Goal: Transaction & Acquisition: Purchase product/service

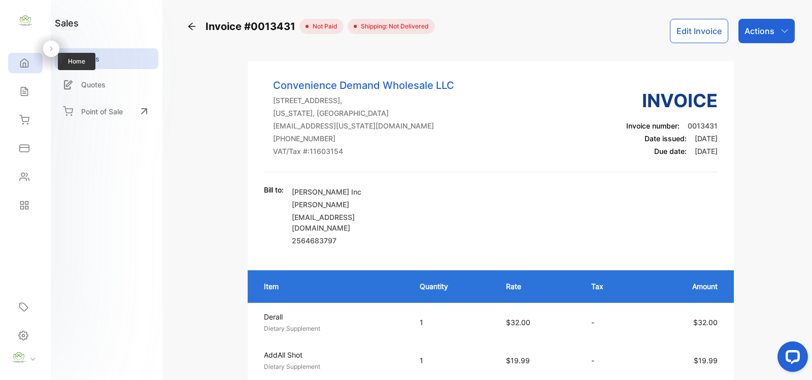
click at [17, 66] on div "Home" at bounding box center [22, 63] width 13 height 10
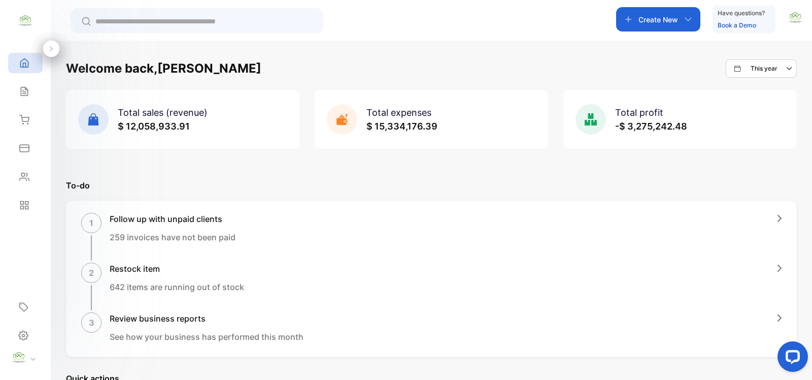
click at [226, 21] on input "text" at bounding box center [204, 21] width 218 height 11
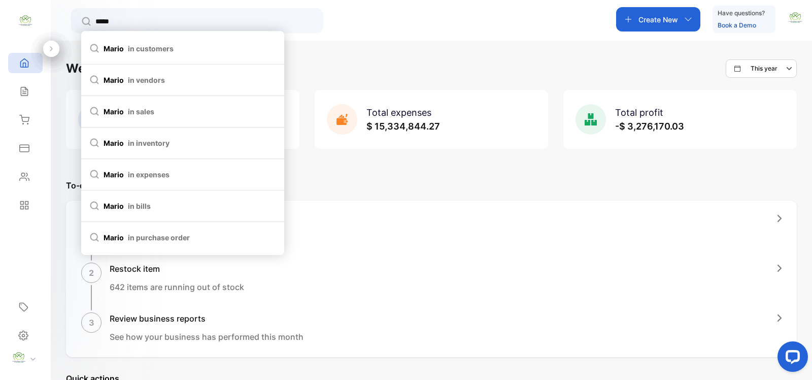
type input "*****"
click at [221, 47] on span "mario in customers" at bounding box center [182, 48] width 187 height 11
type input "*****"
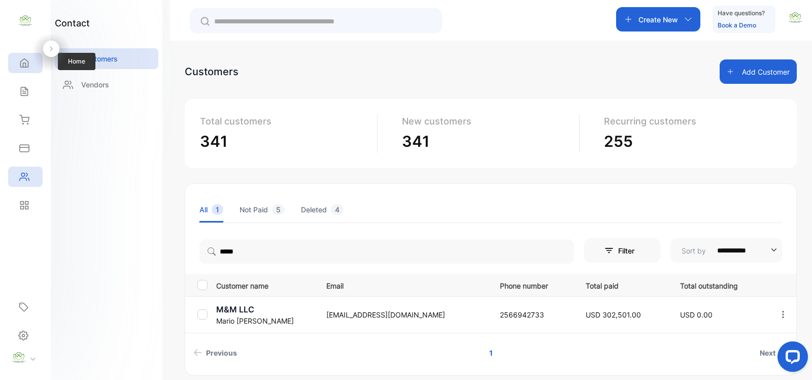
click at [35, 67] on div "Home" at bounding box center [25, 63] width 35 height 20
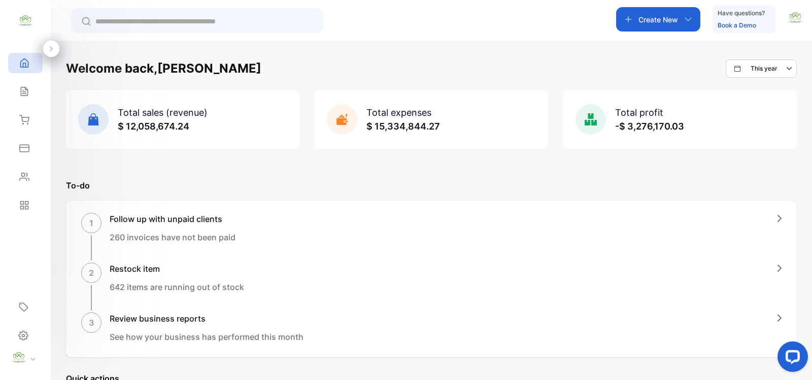
click at [676, 20] on p "Create New" at bounding box center [658, 19] width 40 height 11
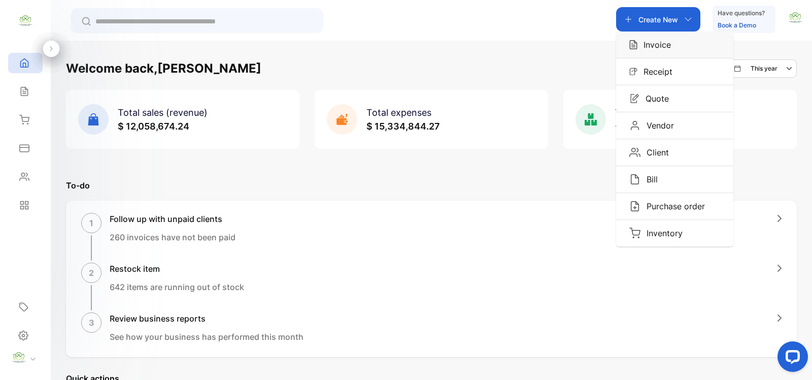
click at [673, 41] on div "Invoice" at bounding box center [674, 44] width 117 height 26
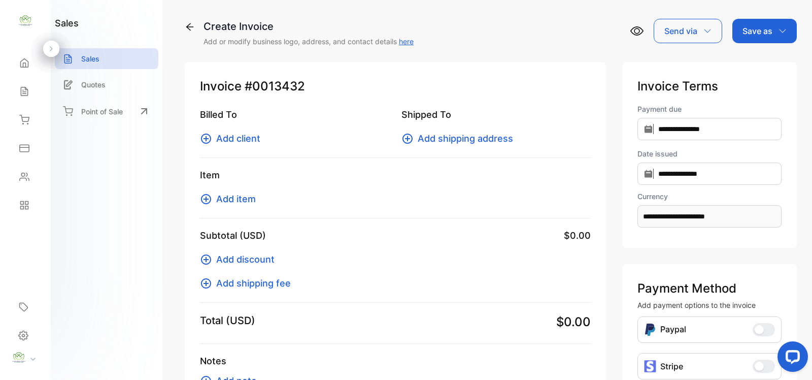
click at [205, 138] on icon at bounding box center [206, 138] width 10 height 10
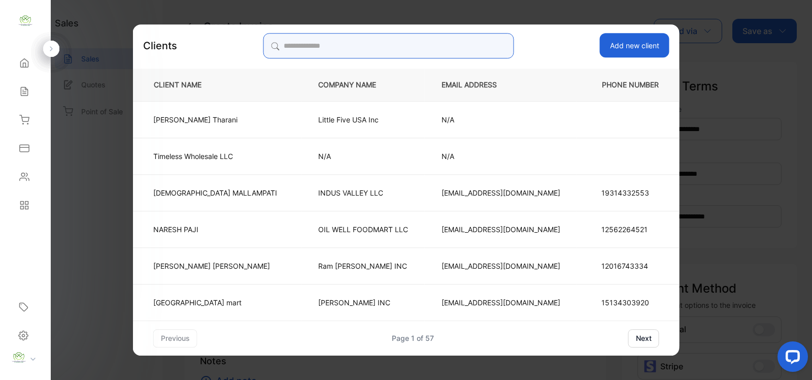
click at [379, 42] on input "search" at bounding box center [388, 45] width 251 height 25
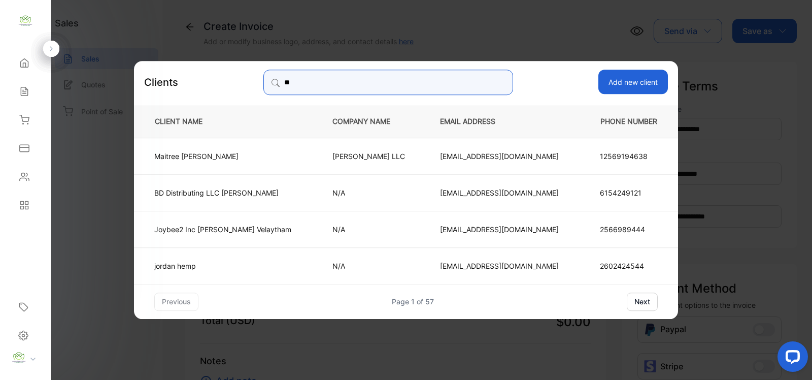
type input "*"
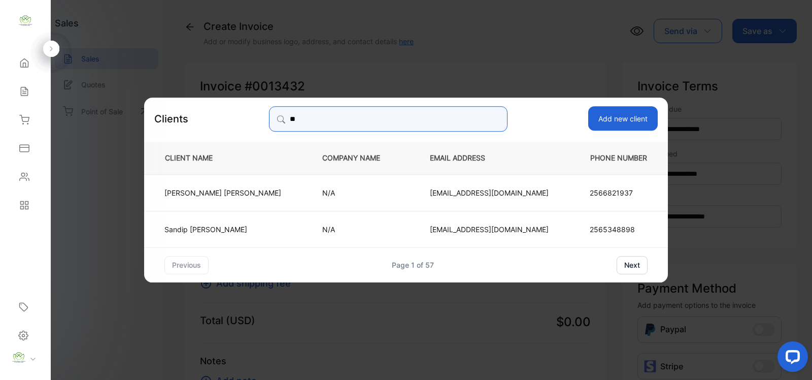
type input "*"
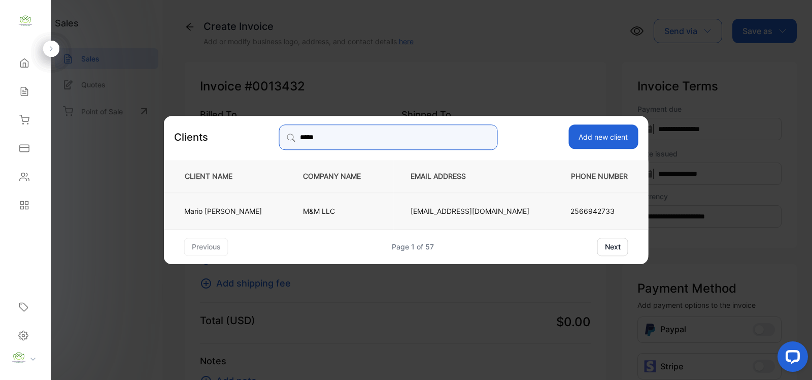
type input "*****"
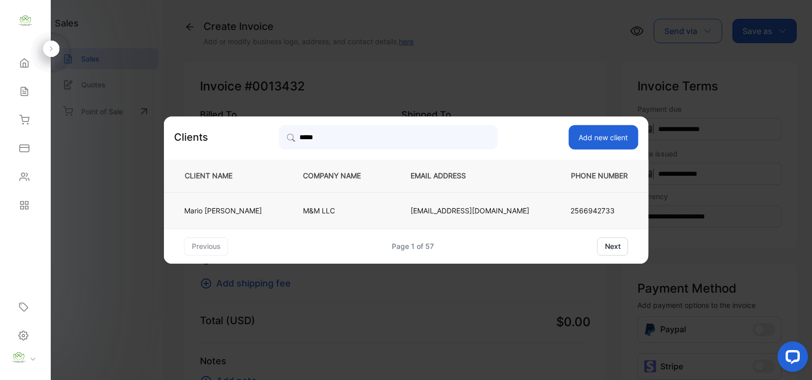
click at [368, 209] on p "M&M LLC" at bounding box center [340, 210] width 74 height 11
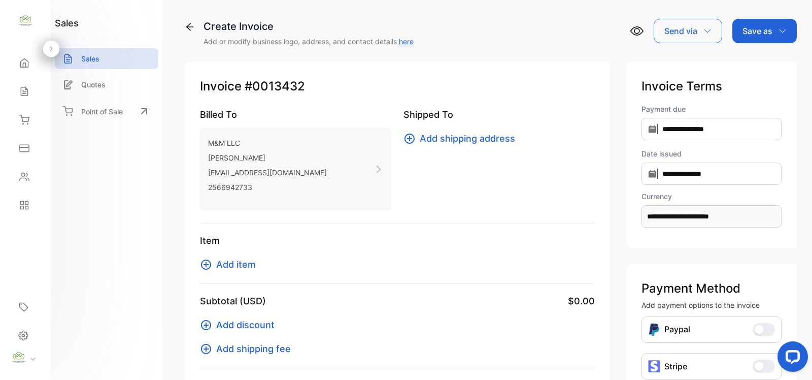
click at [213, 262] on button "Add item" at bounding box center [231, 264] width 62 height 14
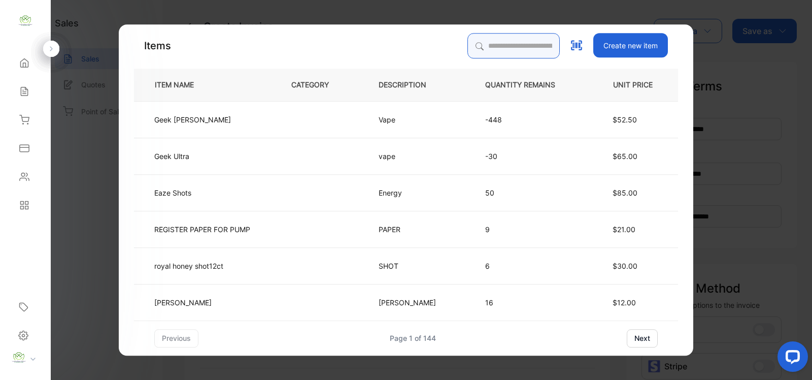
click at [467, 41] on input "search" at bounding box center [513, 45] width 92 height 25
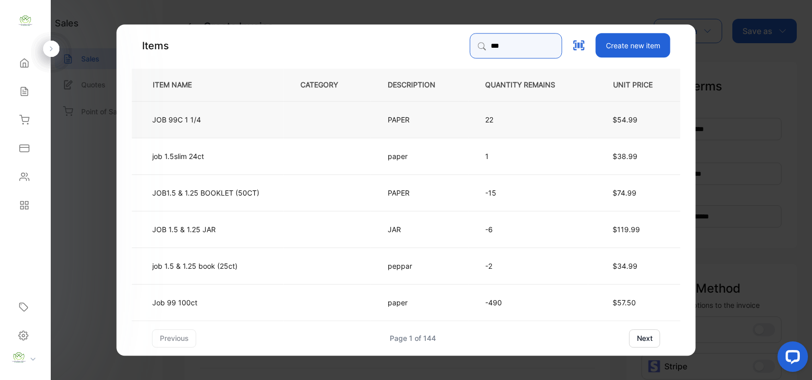
type input "***"
click at [276, 128] on td "JOB 99C 1 1/4" at bounding box center [208, 118] width 152 height 37
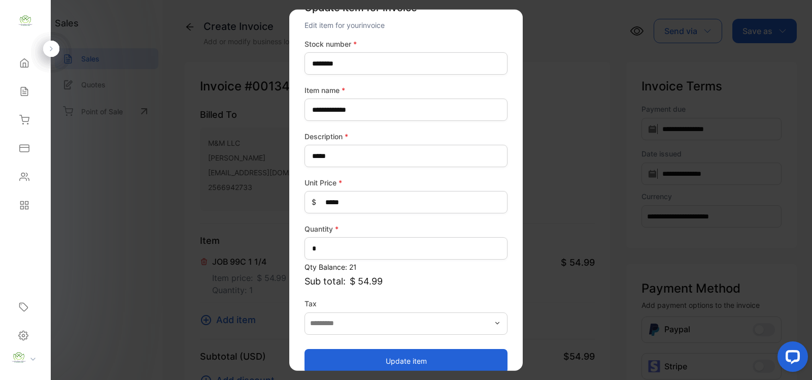
scroll to position [40, 0]
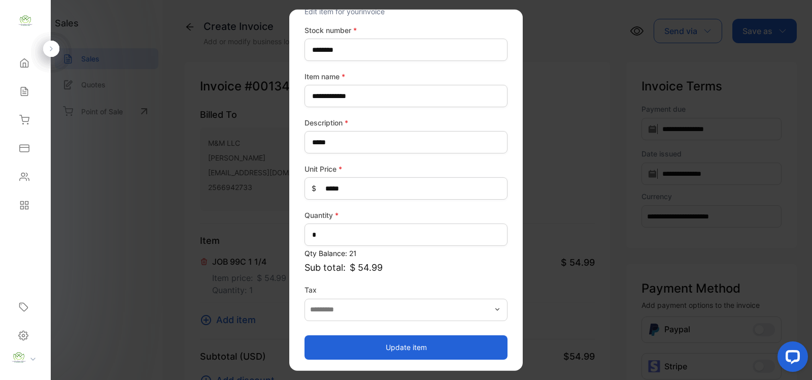
click at [432, 337] on button "Update item" at bounding box center [405, 346] width 203 height 24
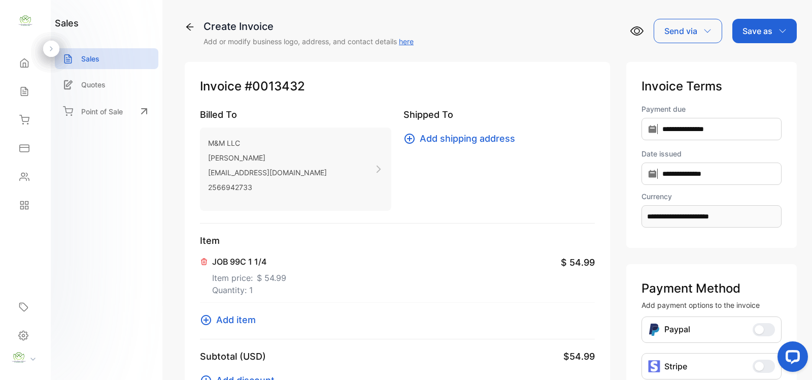
click at [209, 321] on icon at bounding box center [206, 320] width 12 height 12
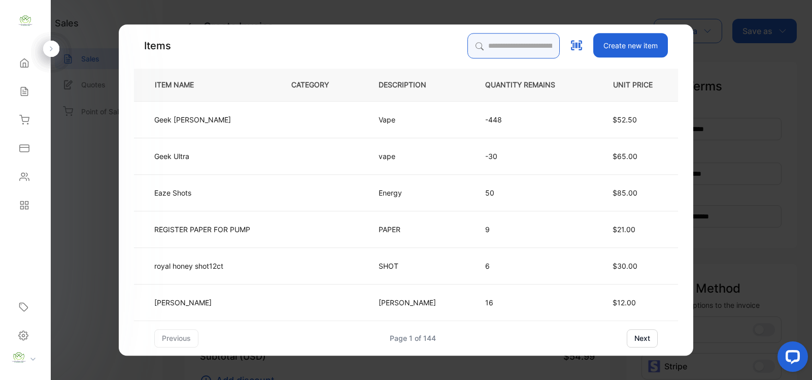
click at [533, 40] on input "search" at bounding box center [513, 45] width 92 height 25
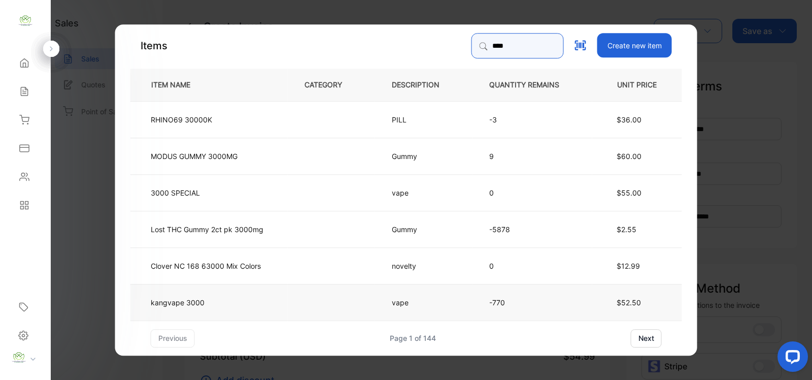
type input "****"
click at [353, 296] on td at bounding box center [331, 301] width 87 height 37
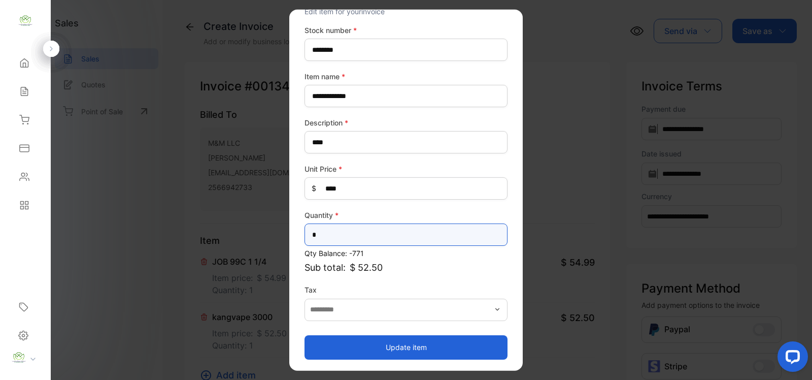
click at [379, 235] on input "*" at bounding box center [405, 234] width 203 height 22
type input "*"
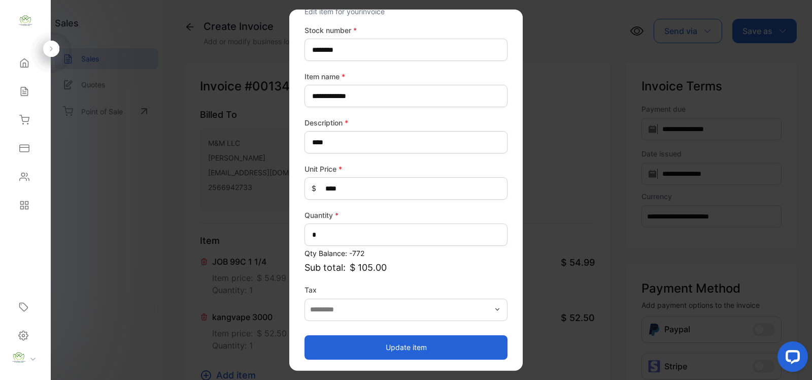
click at [401, 340] on button "Update item" at bounding box center [405, 346] width 203 height 24
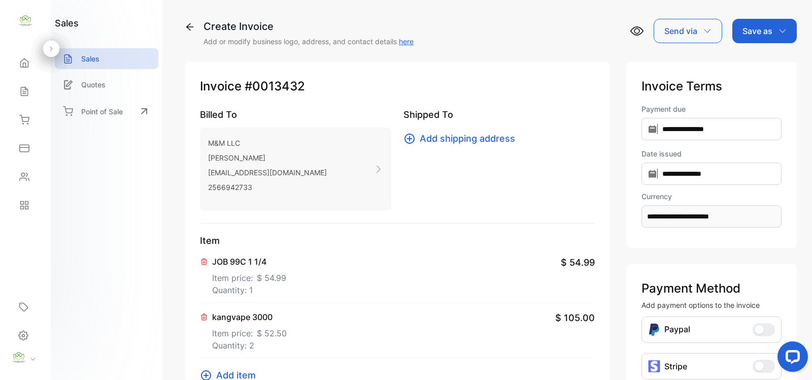
click at [201, 374] on icon at bounding box center [206, 375] width 10 height 10
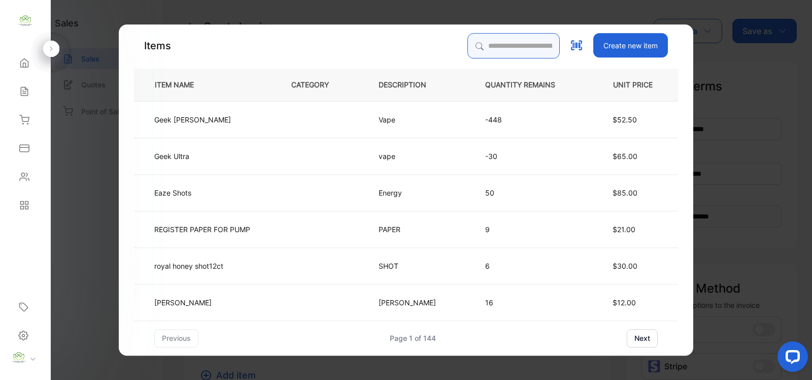
click at [468, 53] on input "search" at bounding box center [513, 45] width 92 height 25
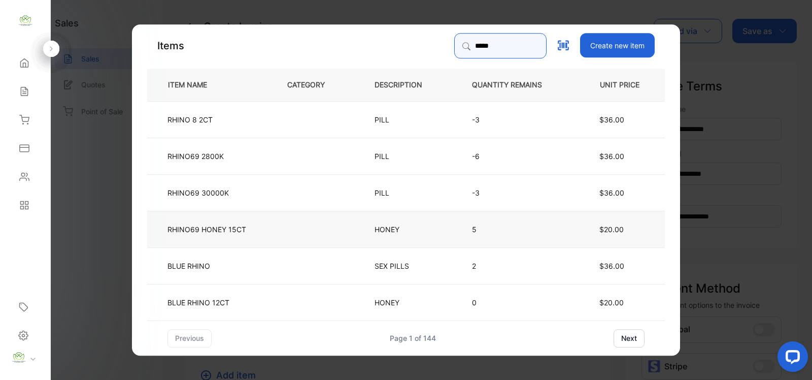
type input "*****"
click at [309, 234] on td at bounding box center [313, 228] width 87 height 37
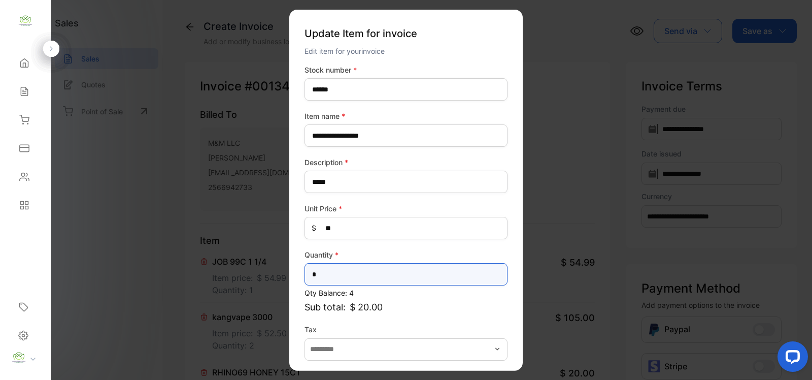
click at [330, 276] on input "*" at bounding box center [405, 274] width 203 height 22
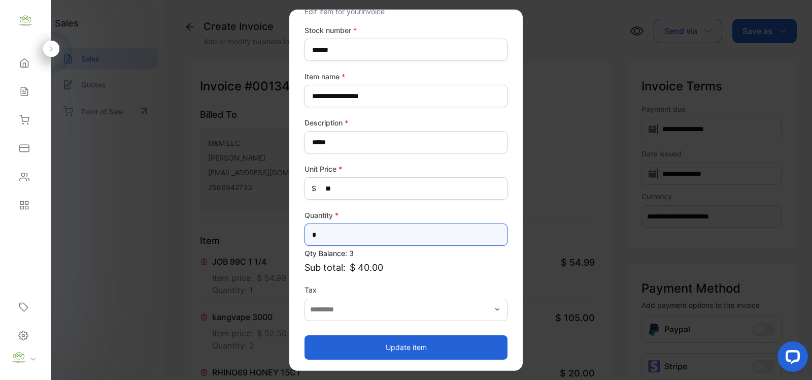
type input "*"
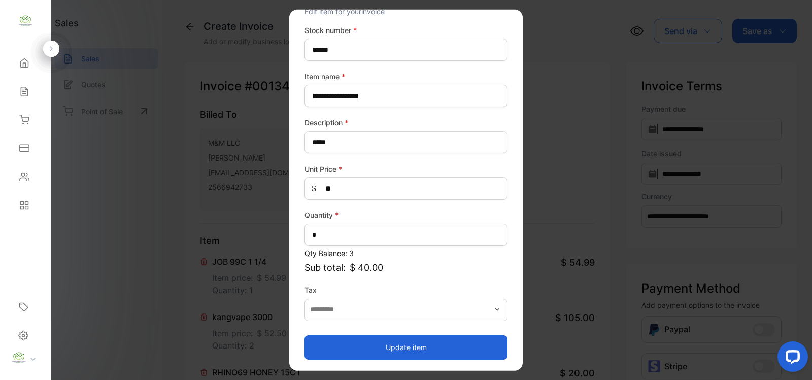
click at [397, 341] on button "Update item" at bounding box center [405, 346] width 203 height 24
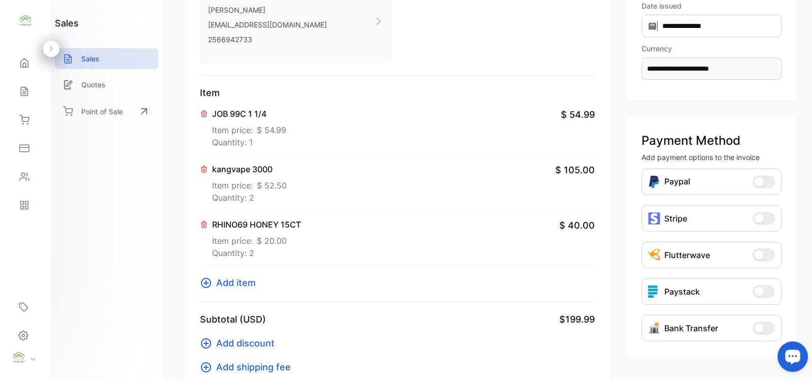
scroll to position [0, 0]
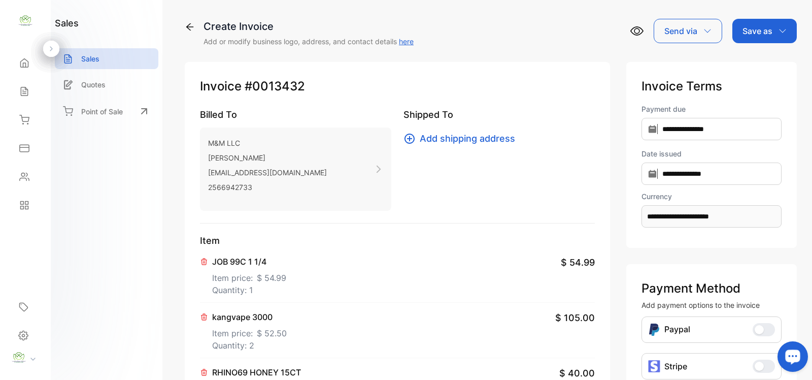
click at [750, 35] on p "Save as" at bounding box center [757, 31] width 30 height 12
click at [738, 59] on div "Invoice" at bounding box center [762, 64] width 58 height 20
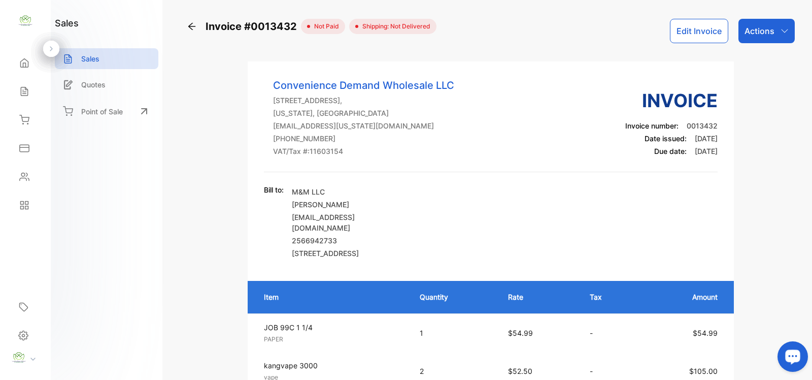
click at [775, 22] on div "Actions" at bounding box center [766, 31] width 56 height 24
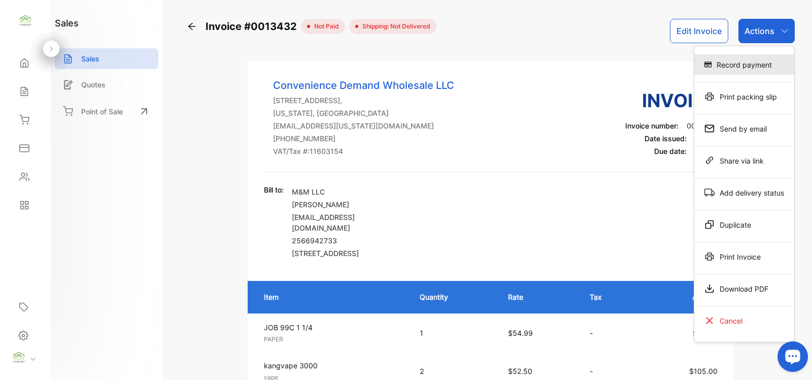
click at [755, 59] on div "Record payment" at bounding box center [744, 64] width 100 height 20
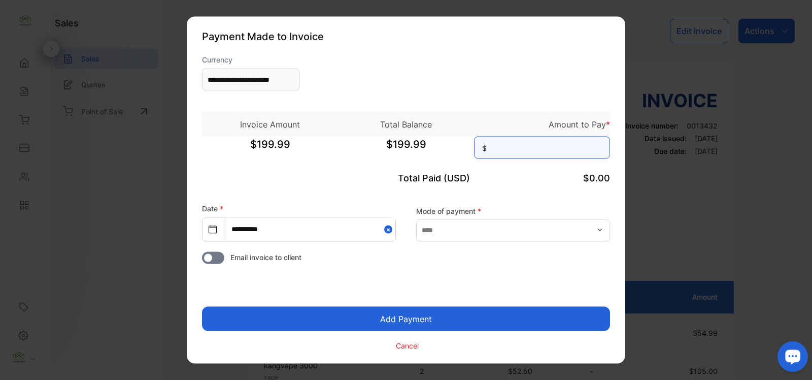
click at [559, 151] on input at bounding box center [542, 148] width 136 height 22
type input "******"
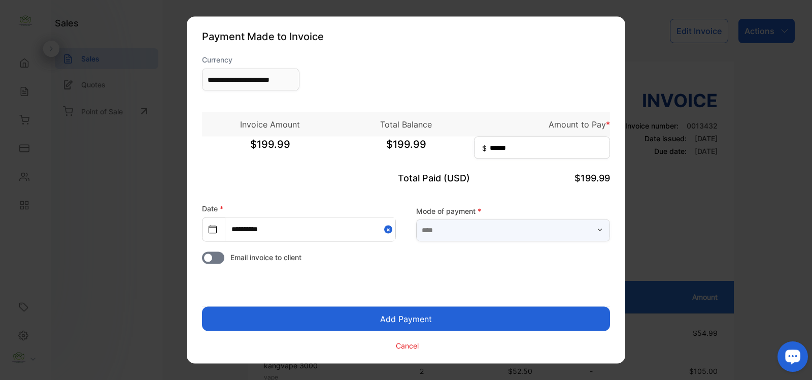
click at [442, 236] on input "text" at bounding box center [513, 230] width 194 height 22
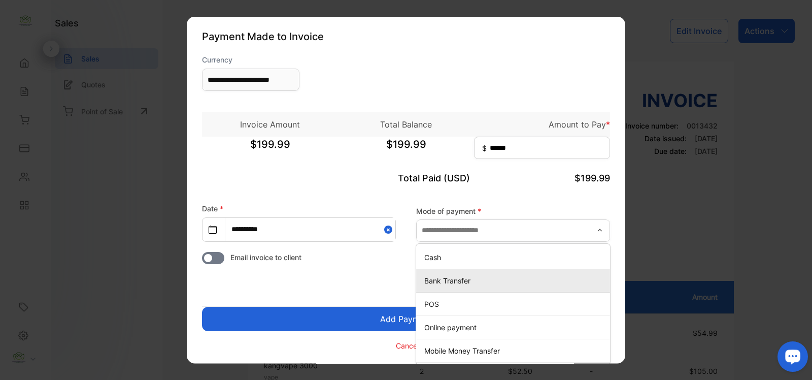
click at [457, 280] on p "Bank Transfer" at bounding box center [515, 280] width 182 height 11
type input "**********"
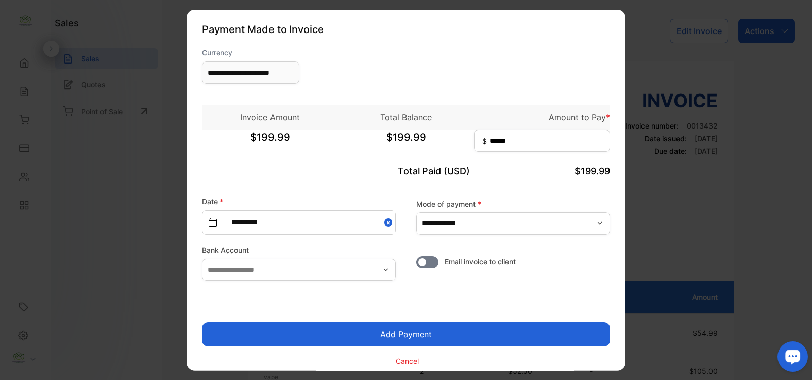
click at [424, 331] on button "Add Payment" at bounding box center [406, 334] width 408 height 24
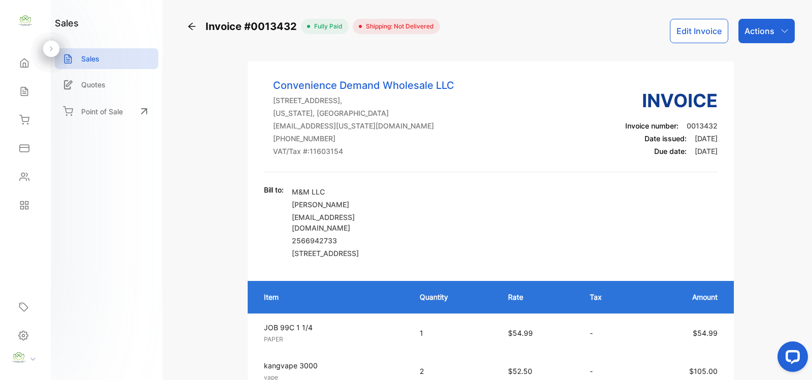
click at [768, 35] on p "Actions" at bounding box center [759, 31] width 30 height 12
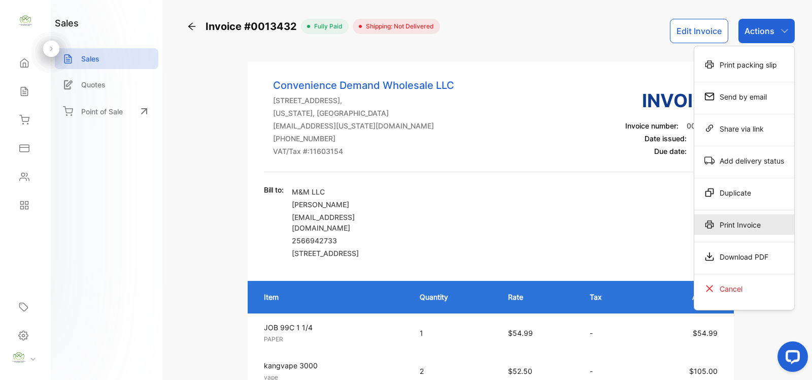
click at [739, 221] on div "Print Invoice" at bounding box center [744, 224] width 100 height 20
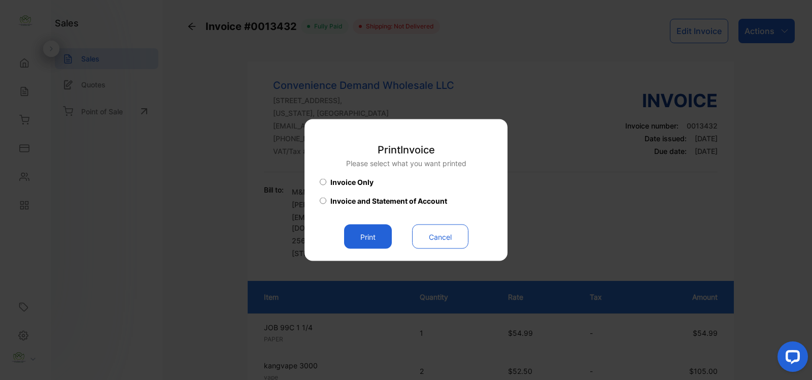
click at [383, 239] on button "Print" at bounding box center [368, 236] width 48 height 24
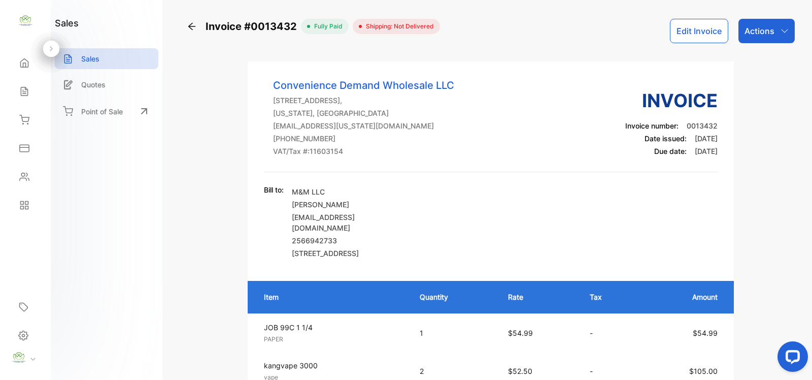
click at [769, 31] on p "Actions" at bounding box center [759, 31] width 30 height 12
click at [571, 67] on div "Convenience Demand Wholesale LLC 418 Jordan Ln NW Suite #A Huntsville AL 35805,…" at bounding box center [491, 332] width 486 height 542
click at [17, 62] on div "Home" at bounding box center [22, 63] width 13 height 10
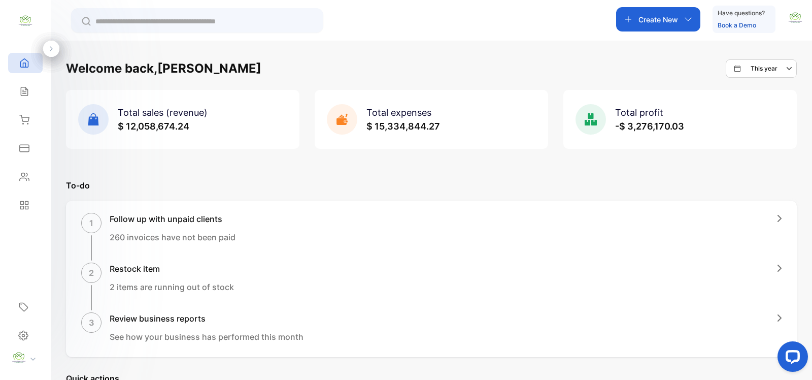
click at [669, 24] on p "Create New" at bounding box center [658, 19] width 40 height 11
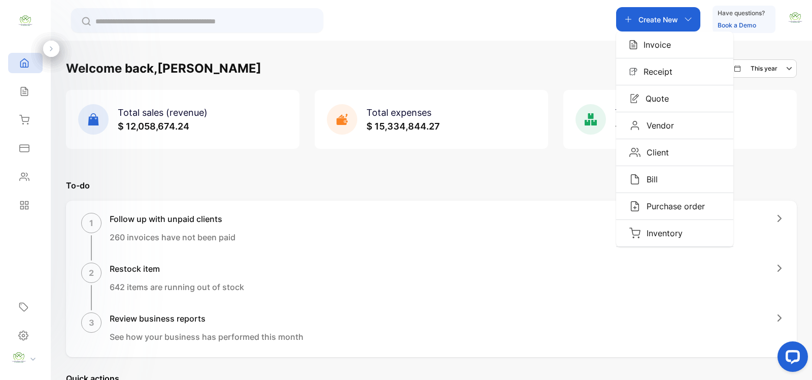
click at [660, 47] on p "Invoice" at bounding box center [653, 45] width 33 height 12
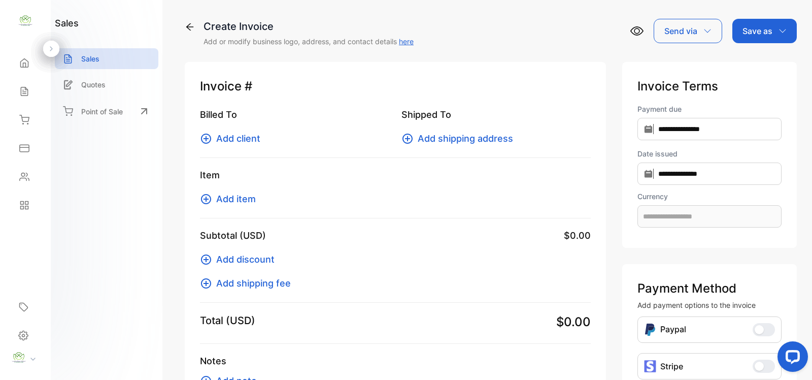
type input "**********"
click at [209, 141] on icon at bounding box center [206, 138] width 10 height 10
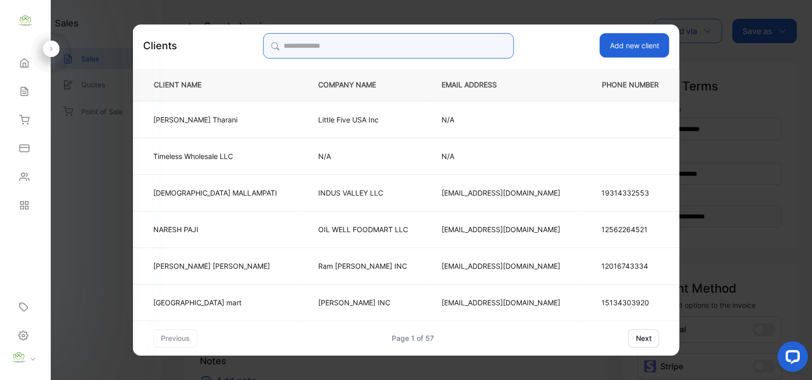
click at [454, 50] on input "search" at bounding box center [388, 45] width 251 height 25
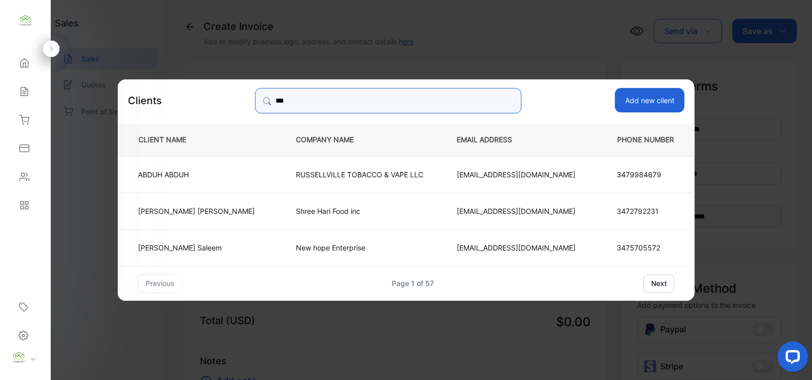
type input "***"
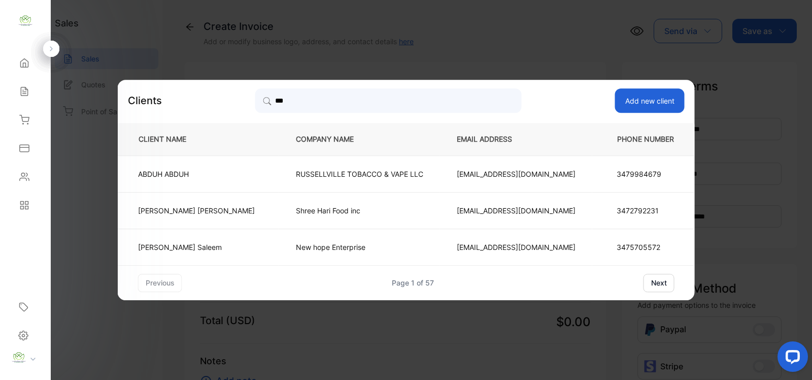
click at [471, 245] on p "Storediscountwholesale@gmail.com" at bounding box center [516, 247] width 119 height 11
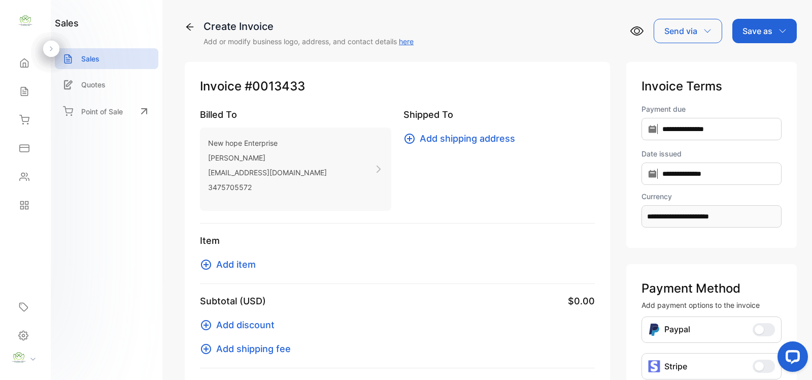
click at [214, 261] on button "Add item" at bounding box center [231, 264] width 62 height 14
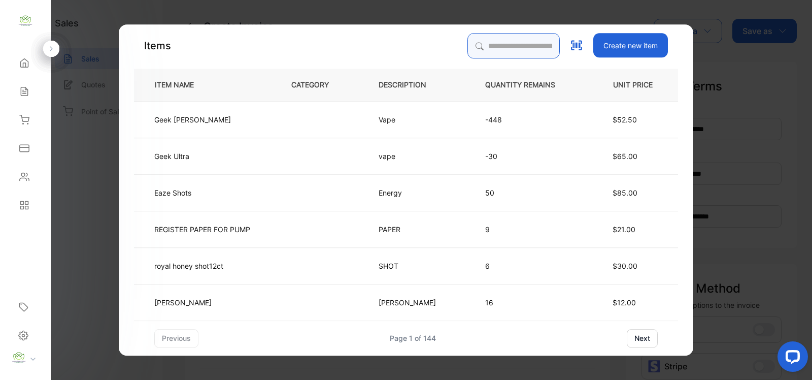
click at [487, 47] on input "search" at bounding box center [513, 45] width 92 height 25
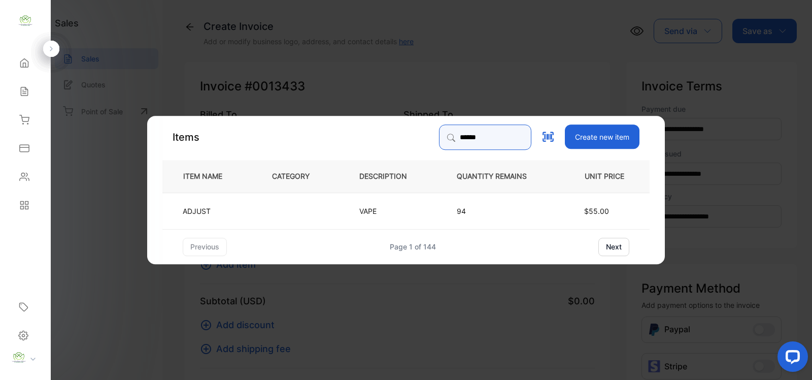
type input "******"
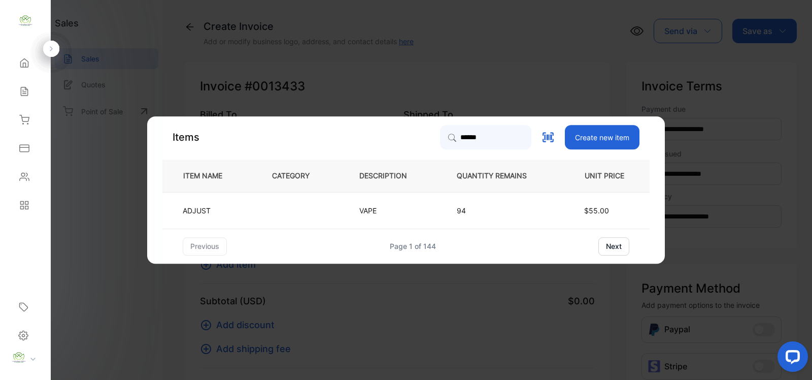
click at [219, 201] on td "ADJUST" at bounding box center [208, 210] width 93 height 37
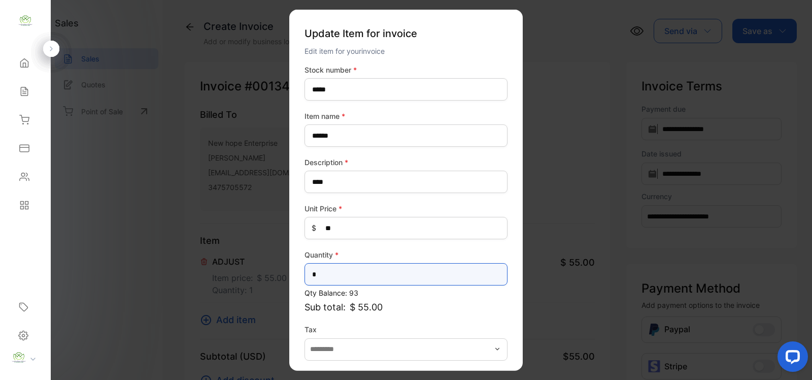
click at [386, 276] on input "*" at bounding box center [405, 274] width 203 height 22
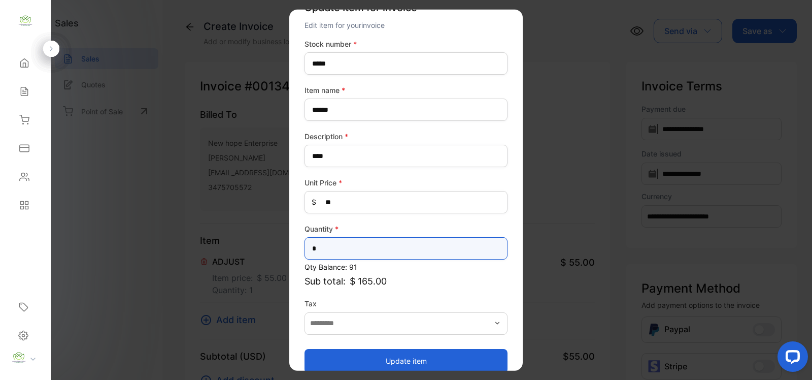
scroll to position [40, 0]
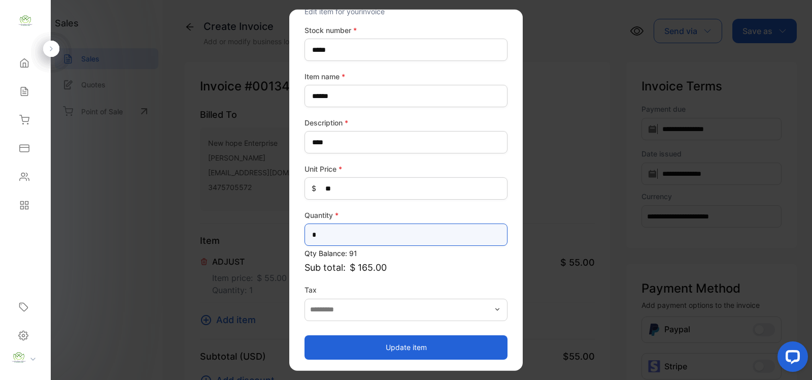
type input "*"
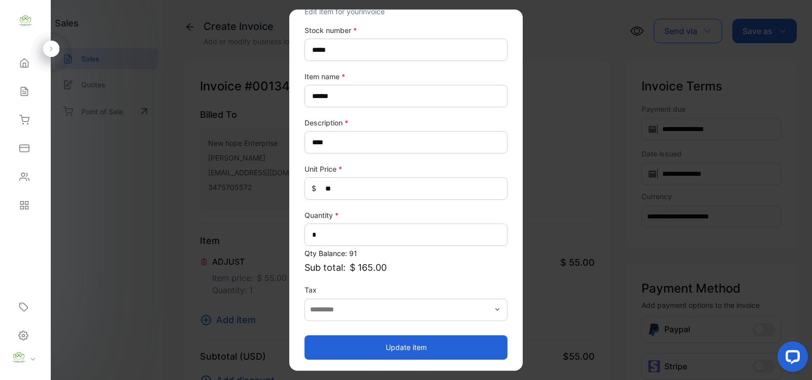
click at [422, 338] on button "Update item" at bounding box center [405, 346] width 203 height 24
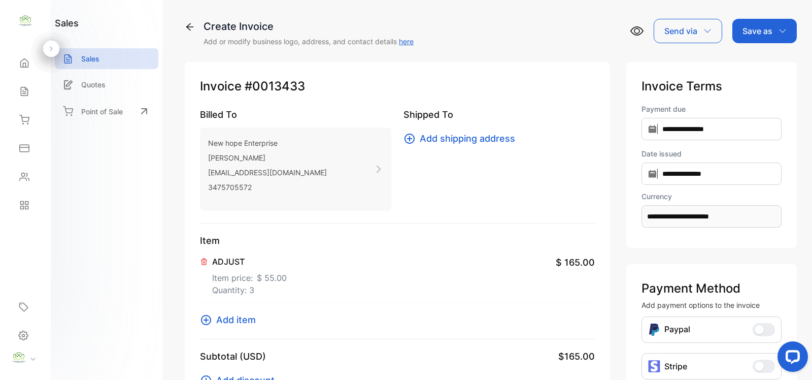
click at [207, 319] on icon at bounding box center [206, 320] width 10 height 10
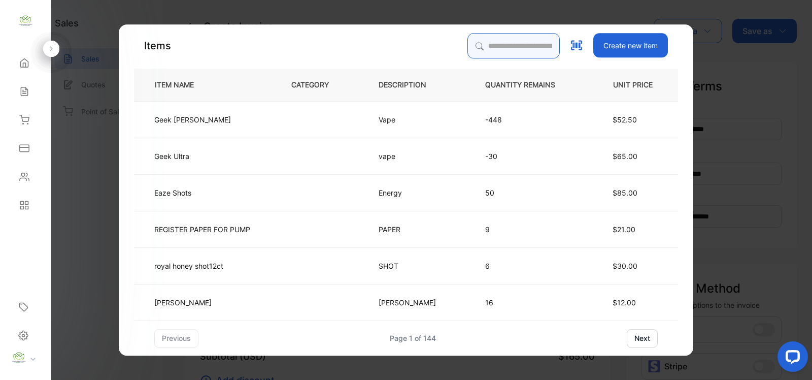
click at [506, 41] on input "search" at bounding box center [513, 45] width 92 height 25
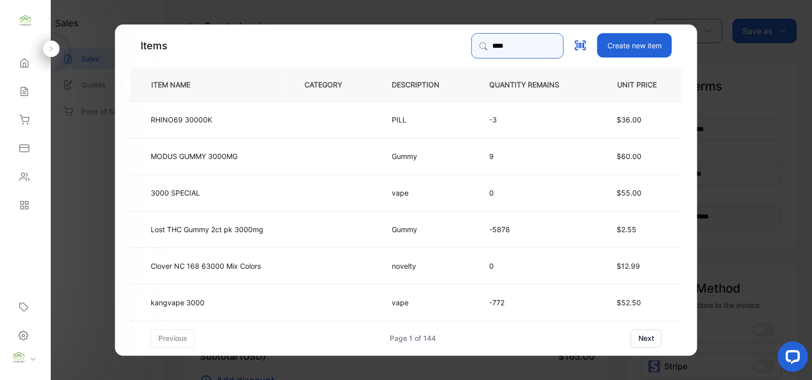
type input "****"
click at [326, 307] on td at bounding box center [331, 301] width 87 height 37
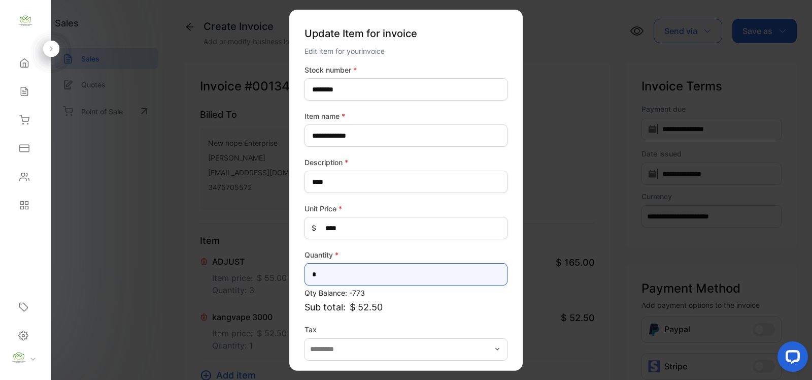
click at [389, 267] on input "*" at bounding box center [405, 274] width 203 height 22
type input "*"
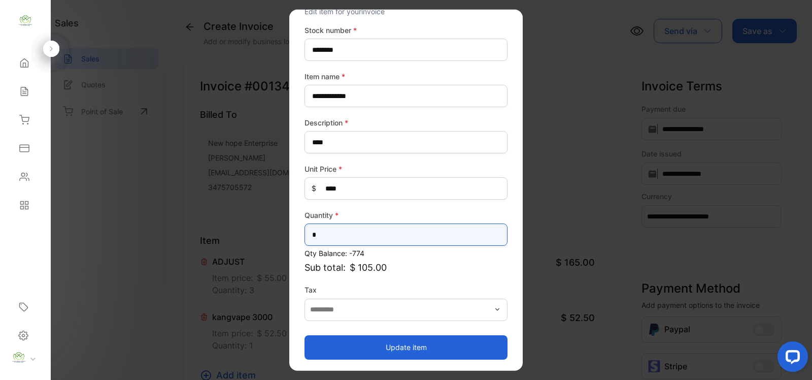
type input "*"
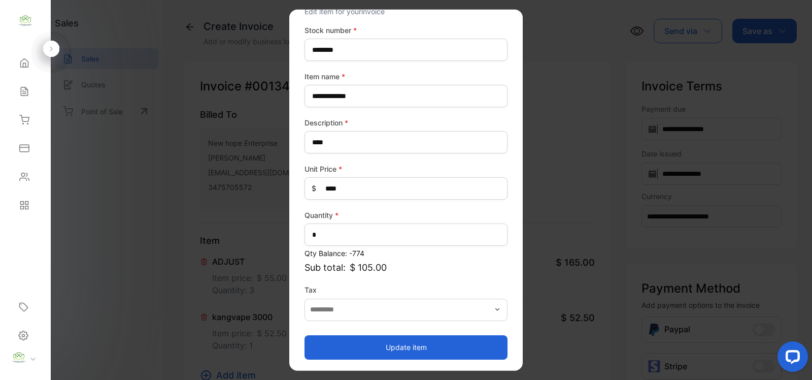
click at [434, 339] on button "Update item" at bounding box center [405, 346] width 203 height 24
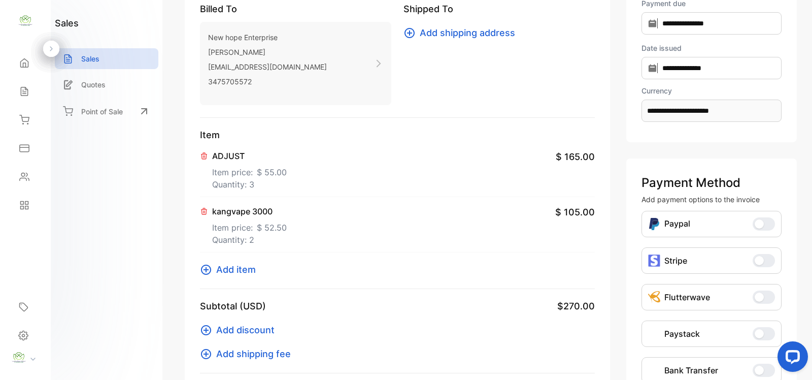
scroll to position [148, 0]
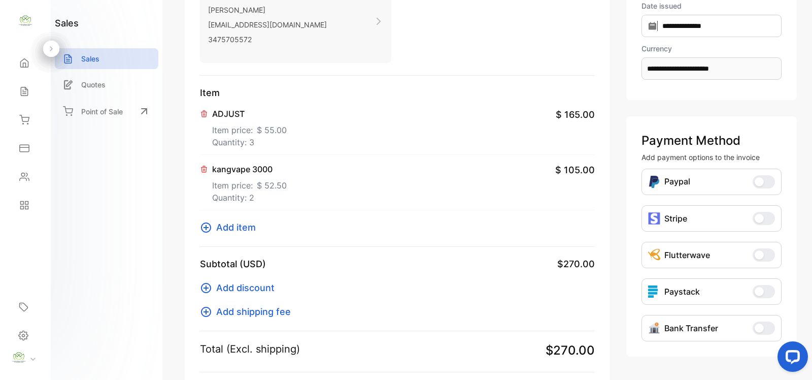
click at [203, 229] on icon at bounding box center [206, 227] width 12 height 12
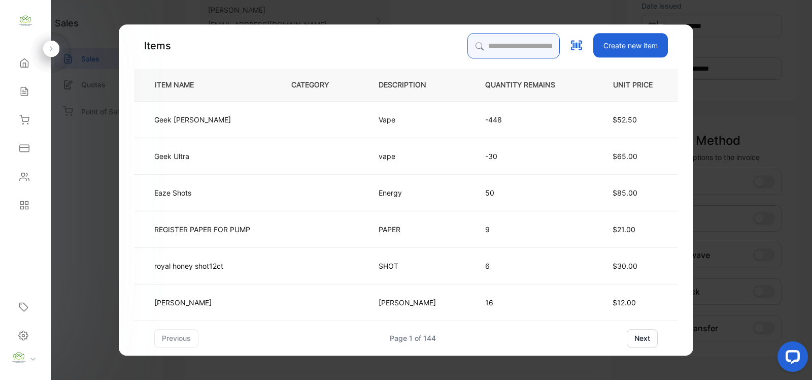
click at [483, 48] on input "search" at bounding box center [513, 45] width 92 height 25
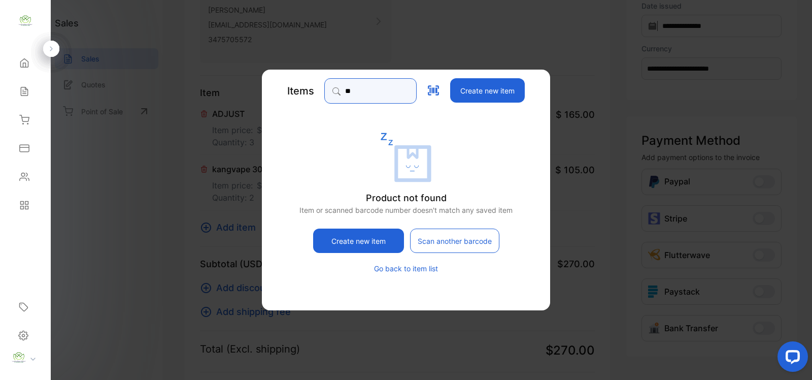
type input "***"
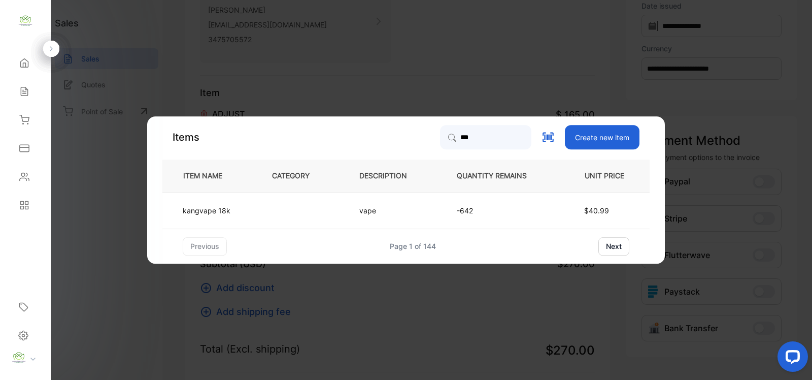
click at [376, 211] on p "vape" at bounding box center [372, 210] width 27 height 11
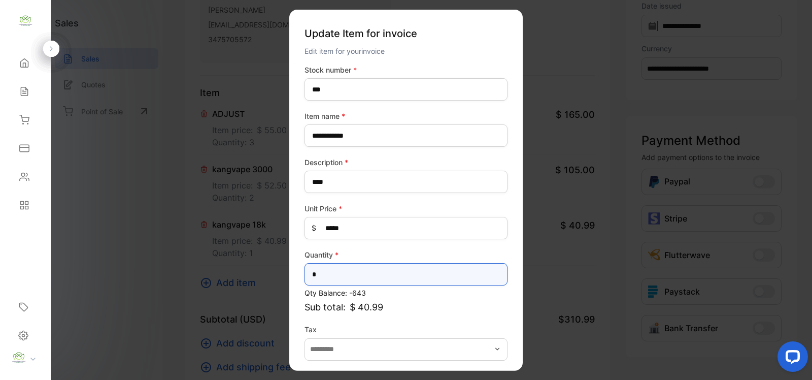
click at [373, 277] on input "*" at bounding box center [405, 274] width 203 height 22
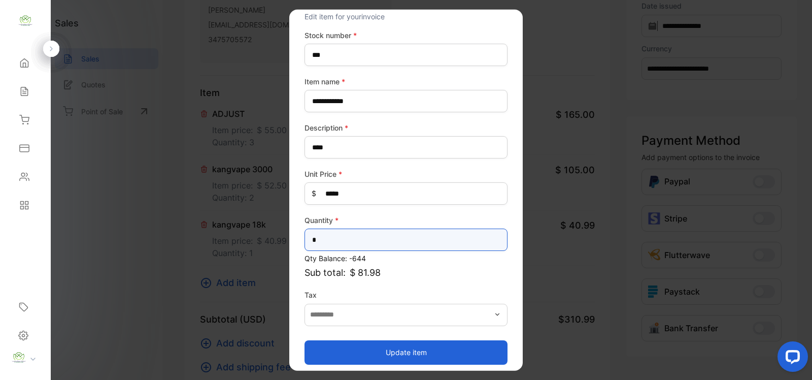
scroll to position [40, 0]
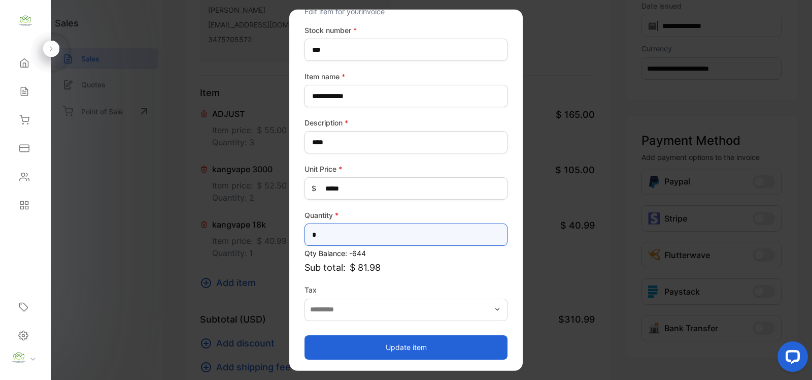
type input "*"
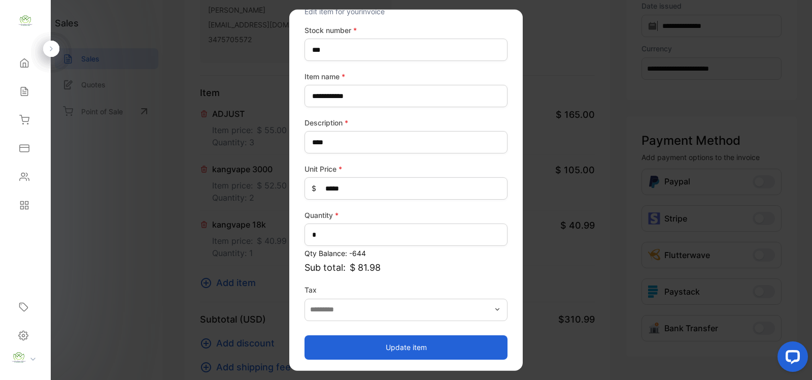
click at [452, 351] on button "Update item" at bounding box center [405, 346] width 203 height 24
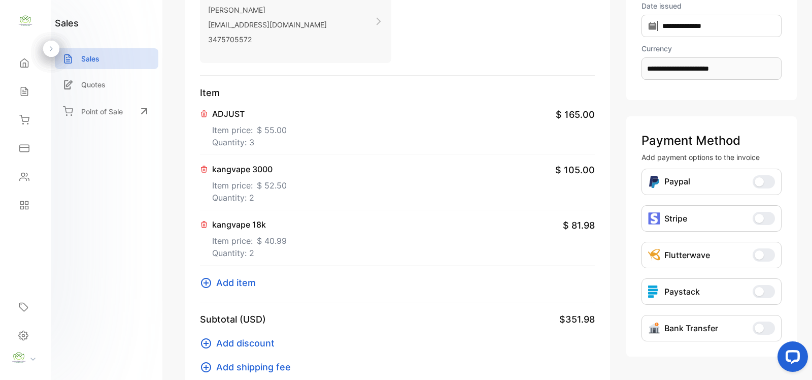
click at [204, 277] on icon at bounding box center [206, 283] width 12 height 12
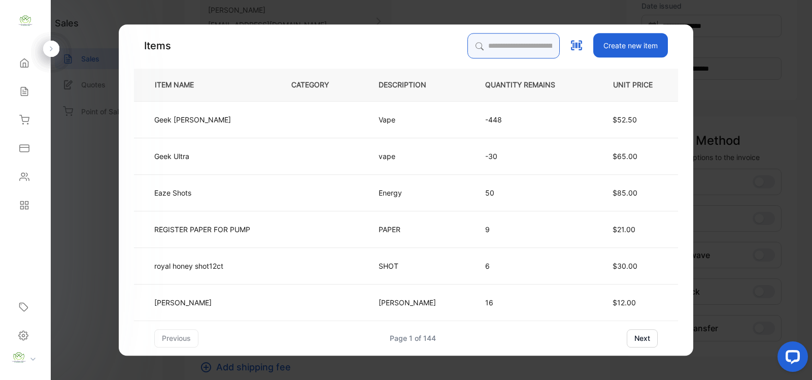
click at [523, 41] on input "search" at bounding box center [513, 45] width 92 height 25
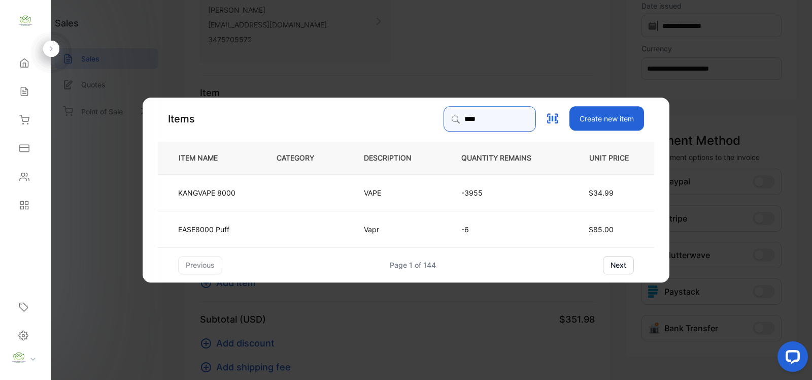
type input "****"
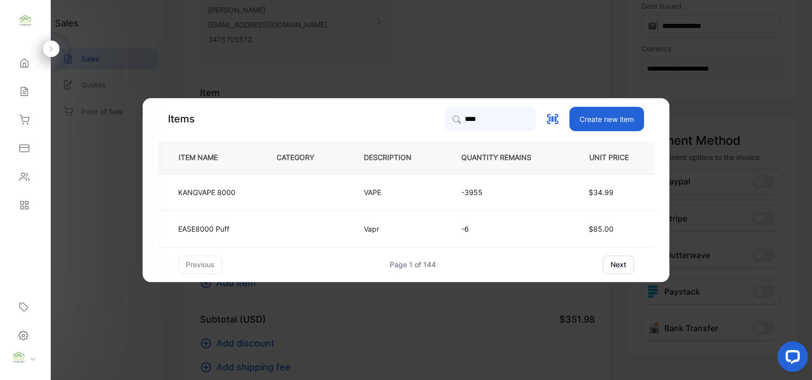
click at [408, 189] on td "VAPE" at bounding box center [395, 192] width 97 height 37
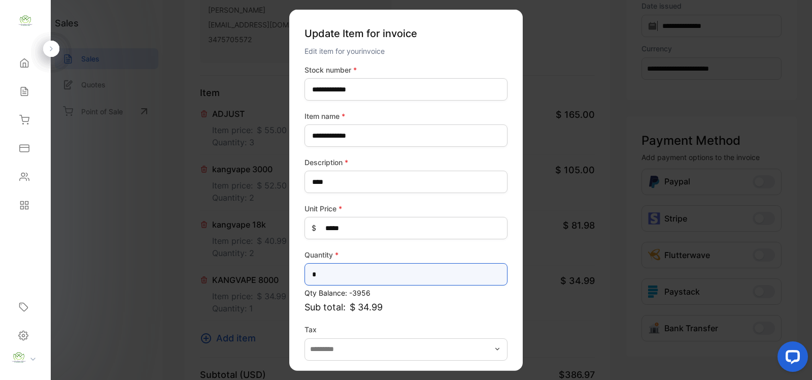
click at [336, 270] on input "*" at bounding box center [405, 274] width 203 height 22
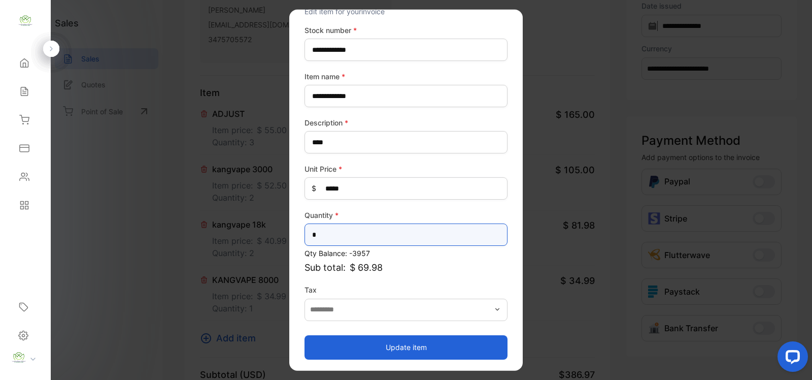
type input "*"
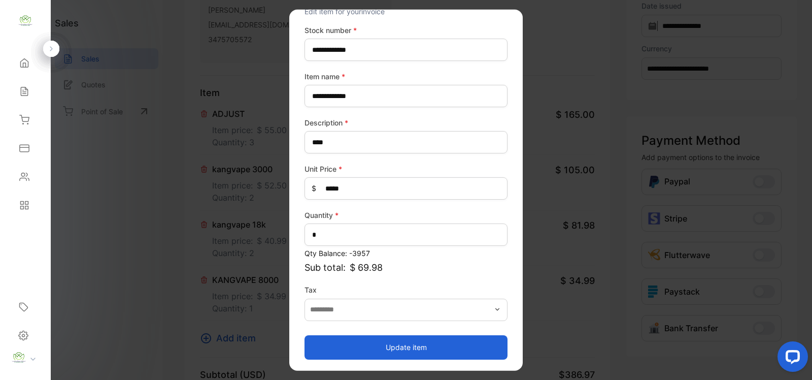
click at [417, 335] on button "Update item" at bounding box center [405, 346] width 203 height 24
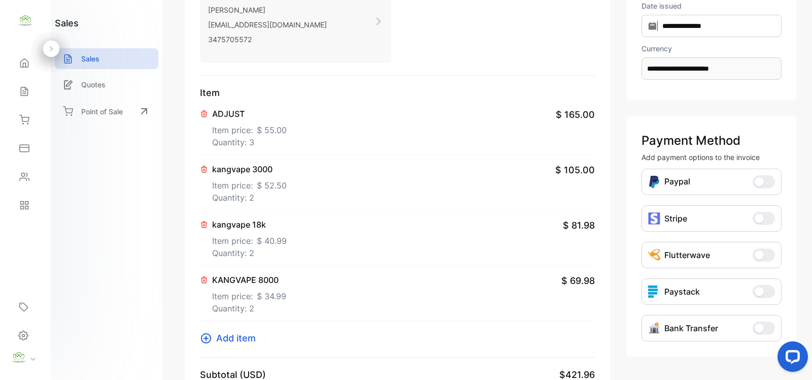
scroll to position [0, 0]
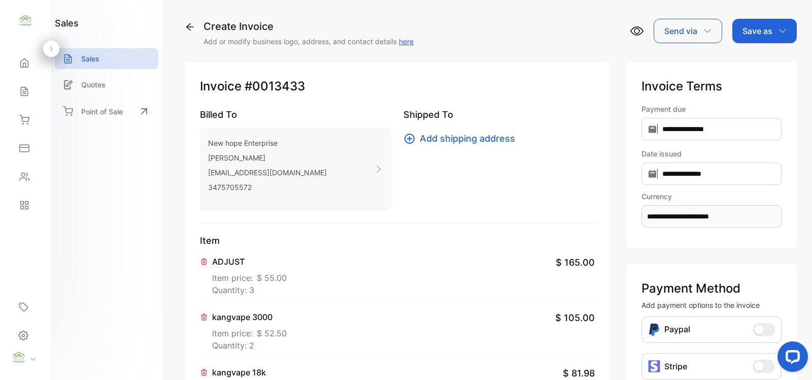
click at [752, 35] on p "Save as" at bounding box center [757, 31] width 30 height 12
click at [744, 60] on div "Invoice" at bounding box center [762, 64] width 58 height 20
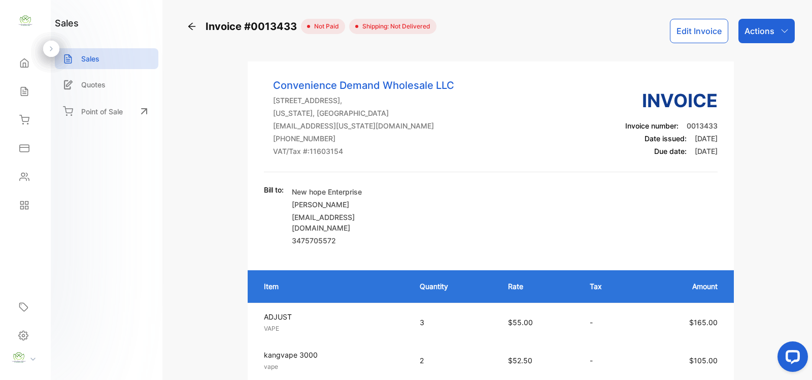
click at [772, 28] on div "Actions" at bounding box center [766, 31] width 56 height 24
click at [773, 21] on div "Actions" at bounding box center [766, 31] width 56 height 24
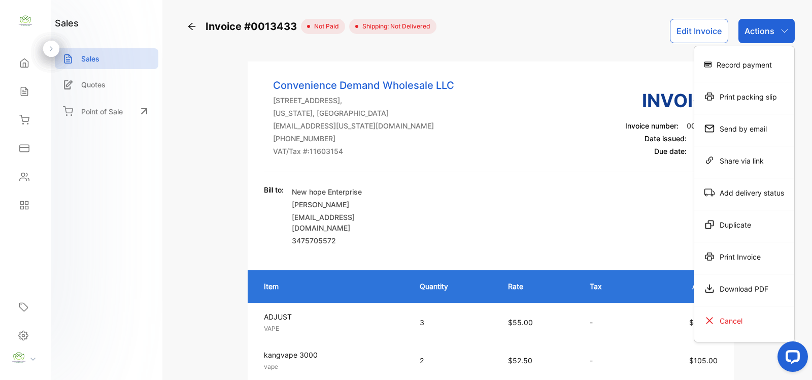
click at [737, 264] on div "Print Invoice" at bounding box center [744, 256] width 100 height 20
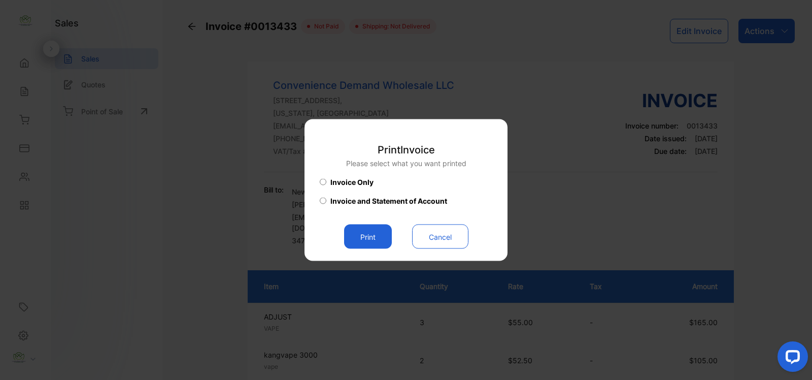
click at [369, 236] on button "Print" at bounding box center [368, 236] width 48 height 24
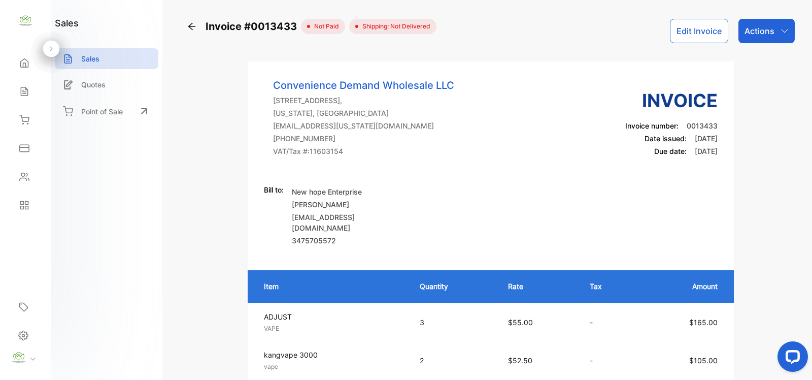
click at [774, 36] on div "Actions" at bounding box center [766, 31] width 56 height 24
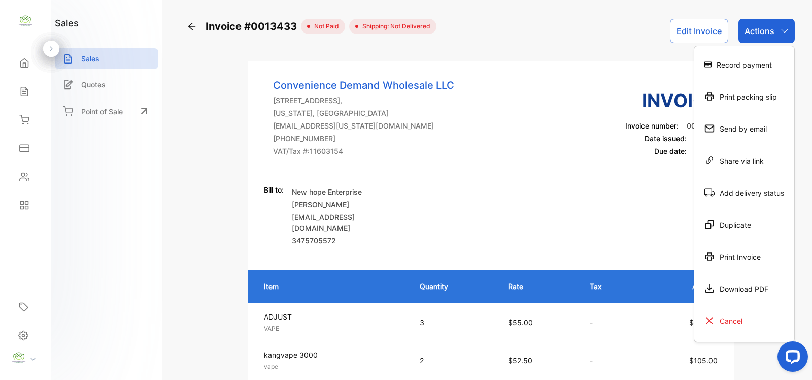
click at [755, 250] on div "Print Invoice" at bounding box center [744, 256] width 100 height 20
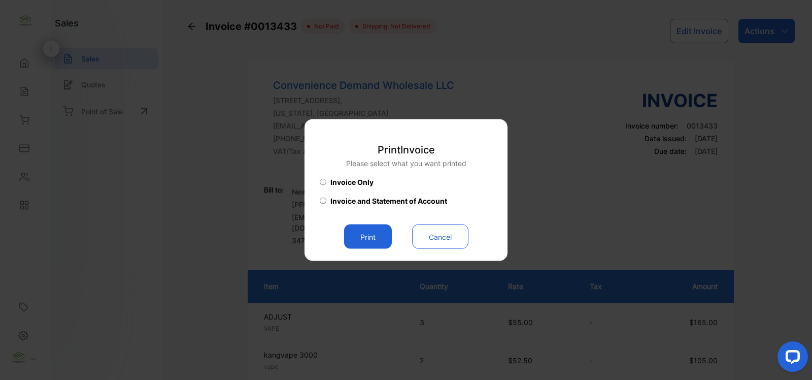
click at [372, 227] on button "Print" at bounding box center [368, 236] width 48 height 24
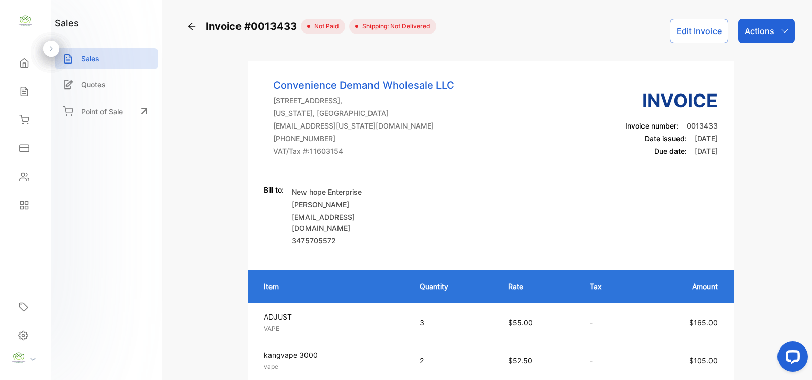
click at [774, 26] on div "Actions" at bounding box center [766, 31] width 56 height 24
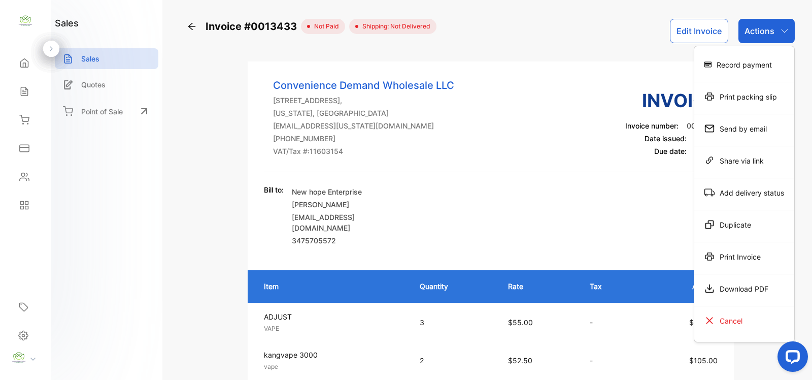
click at [743, 58] on div "Record payment" at bounding box center [744, 64] width 100 height 20
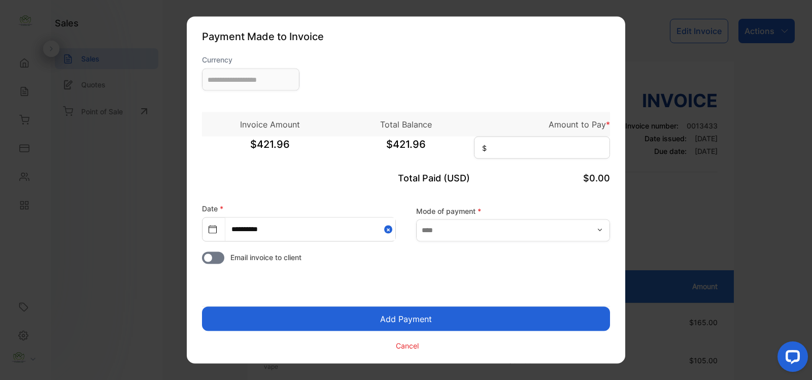
type input "**********"
click at [541, 153] on input at bounding box center [542, 148] width 136 height 22
type input "******"
click at [544, 231] on input "text" at bounding box center [513, 230] width 194 height 22
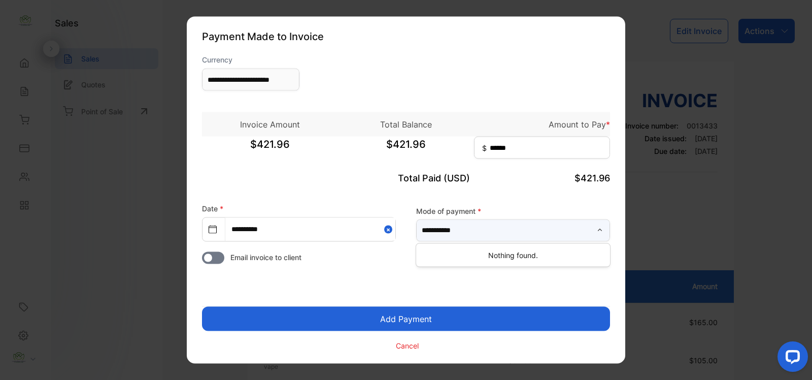
click at [516, 229] on input "**********" at bounding box center [513, 230] width 194 height 22
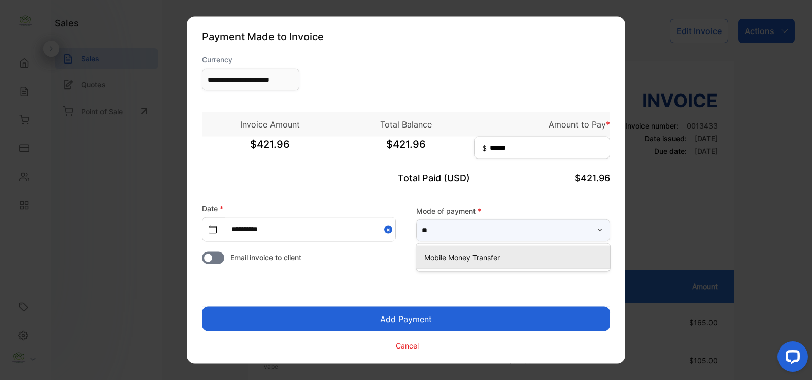
type input "*"
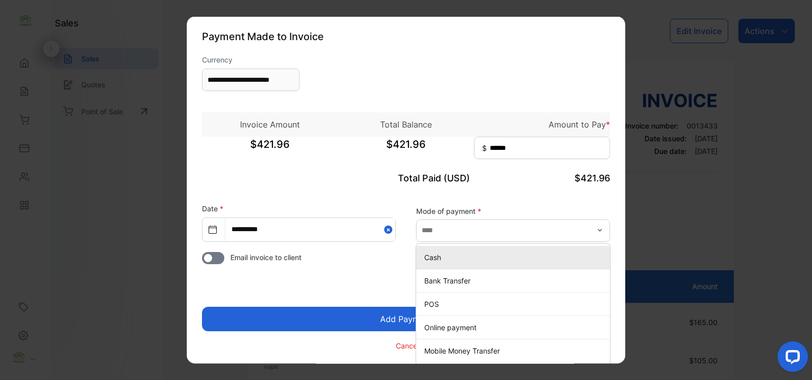
click at [493, 260] on p "Cash" at bounding box center [515, 256] width 182 height 11
type input "****"
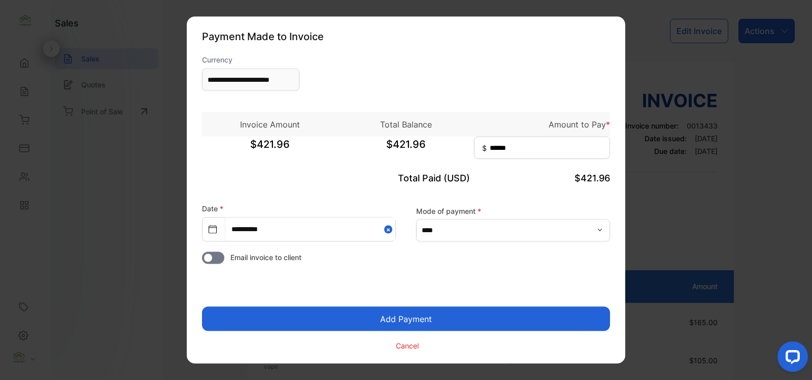
click at [442, 320] on button "Add Payment" at bounding box center [406, 319] width 408 height 24
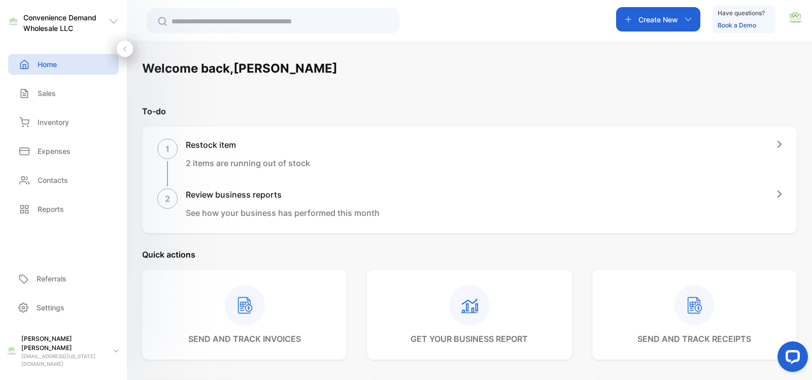
click at [229, 23] on input "text" at bounding box center [281, 21] width 218 height 11
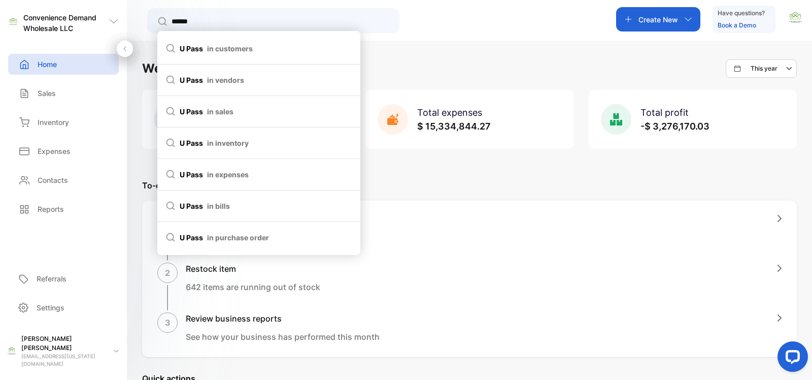
type input "******"
click at [240, 138] on span "in inventory" at bounding box center [228, 143] width 42 height 11
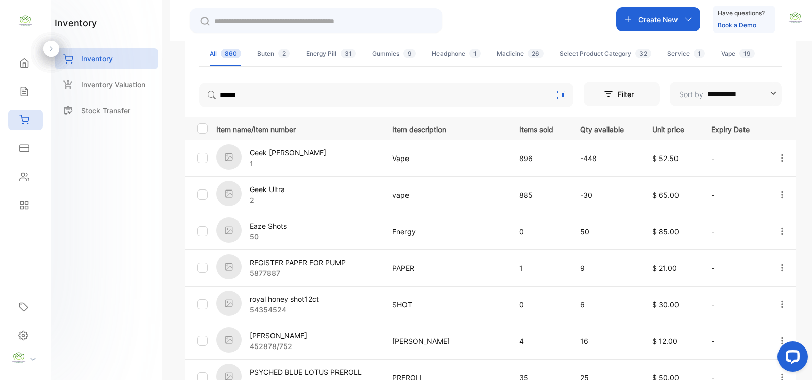
scroll to position [148, 0]
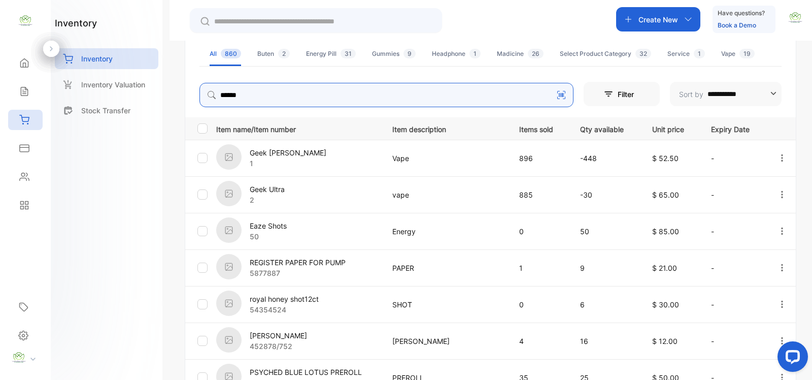
click at [307, 96] on input "******" at bounding box center [386, 95] width 374 height 24
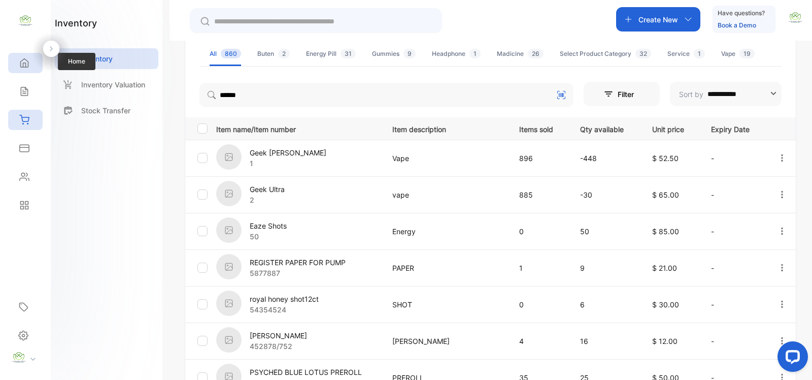
click at [38, 55] on div "Home" at bounding box center [25, 63] width 35 height 20
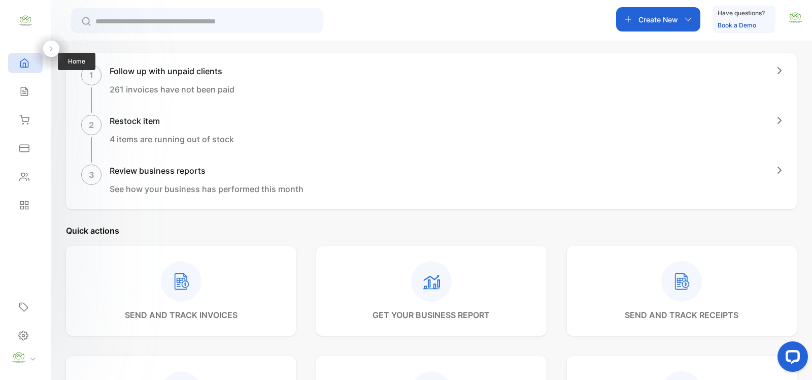
click at [25, 67] on icon at bounding box center [25, 63] width 8 height 9
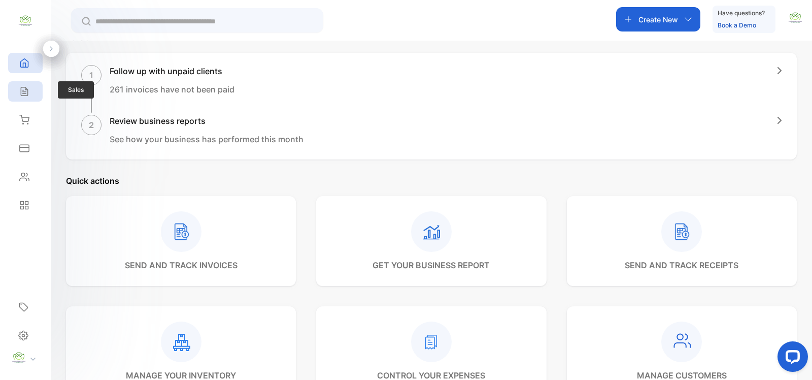
click at [29, 90] on div "Sales" at bounding box center [25, 91] width 35 height 20
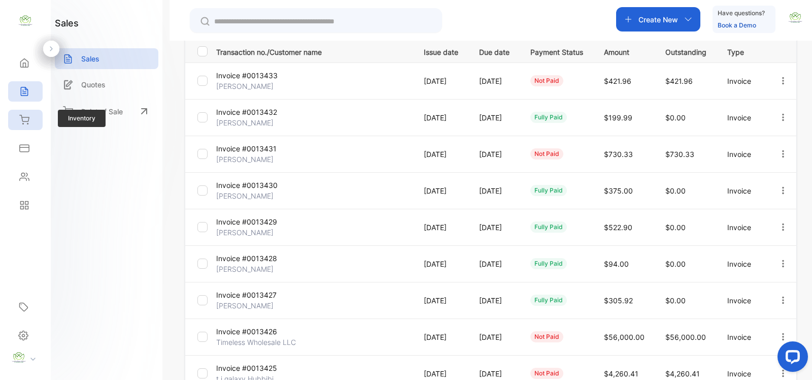
click at [16, 119] on div "Inventory" at bounding box center [22, 120] width 13 height 10
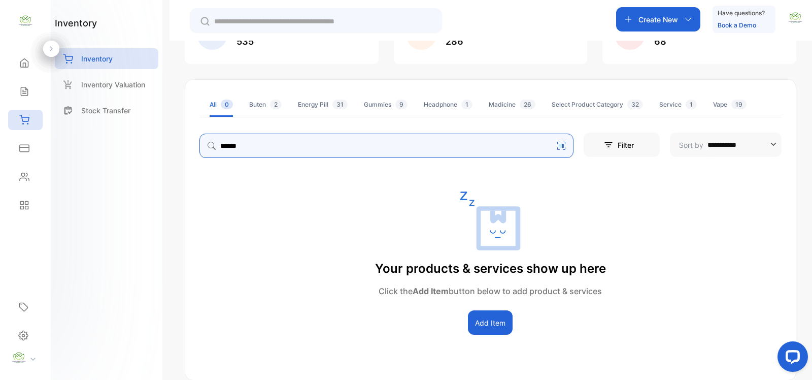
click at [275, 153] on input "******" at bounding box center [386, 145] width 374 height 24
type input "*****"
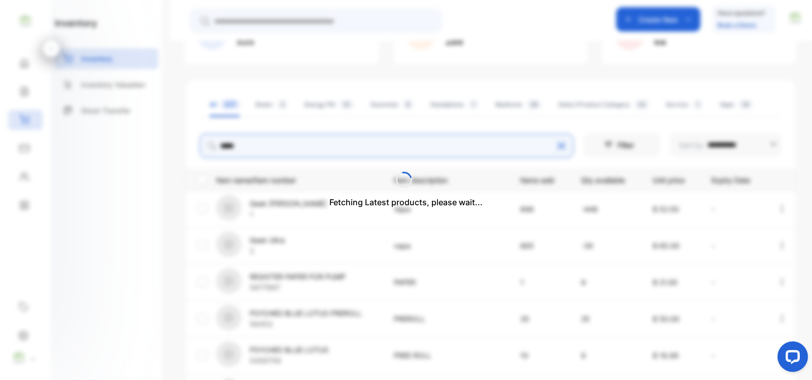
scroll to position [29, 0]
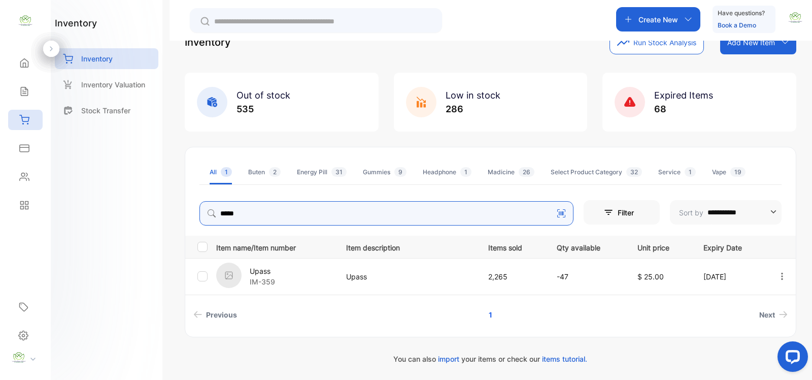
click at [673, 21] on p "Create New" at bounding box center [658, 19] width 40 height 11
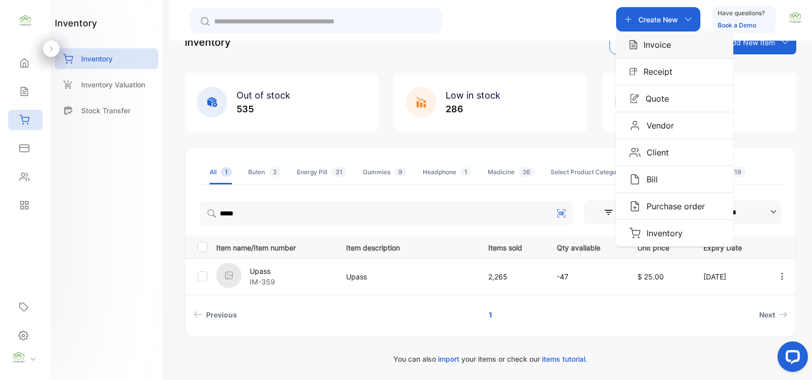
click at [681, 41] on div "Invoice" at bounding box center [674, 44] width 117 height 26
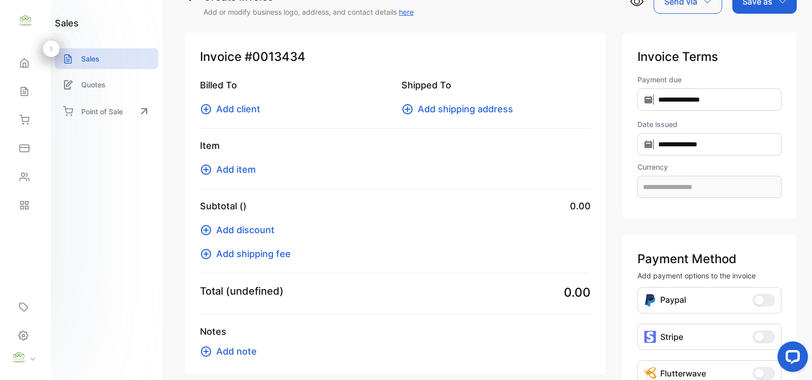
type input "**********"
click at [213, 112] on button "Add client" at bounding box center [233, 109] width 66 height 14
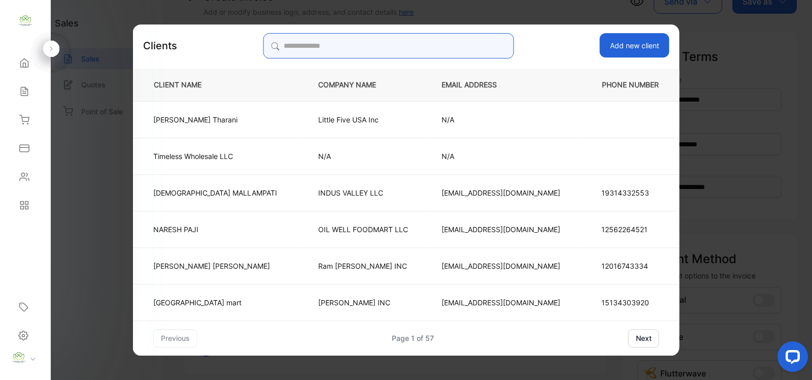
click at [354, 51] on input "search" at bounding box center [388, 45] width 251 height 25
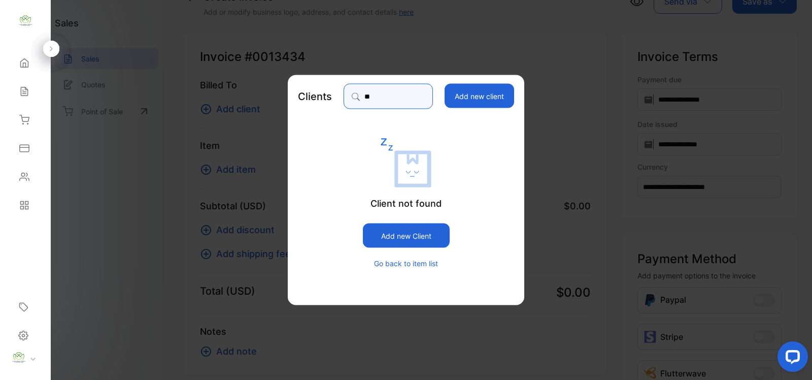
type input "*"
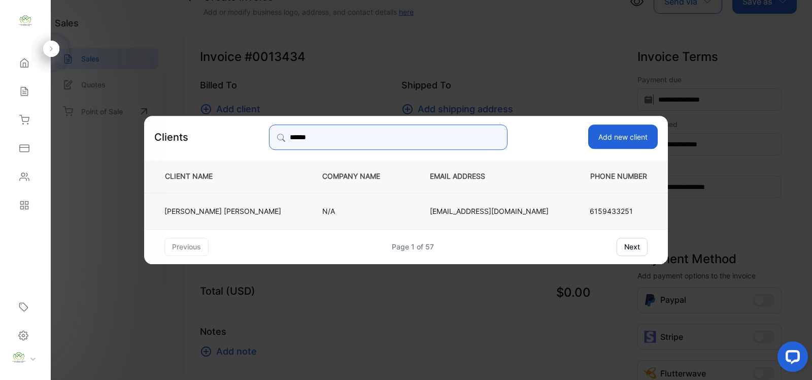
type input "******"
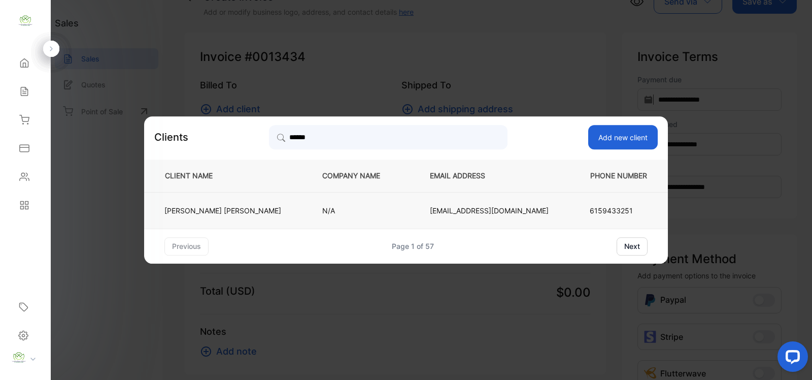
click at [452, 218] on td "[EMAIL_ADDRESS][DOMAIN_NAME]" at bounding box center [489, 210] width 152 height 37
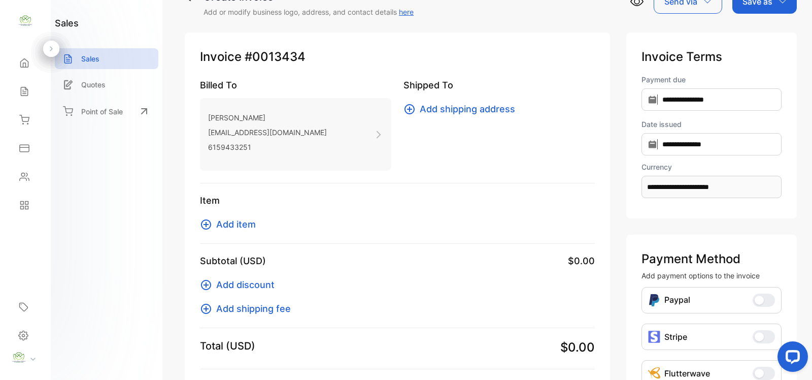
click at [208, 226] on icon at bounding box center [206, 224] width 12 height 12
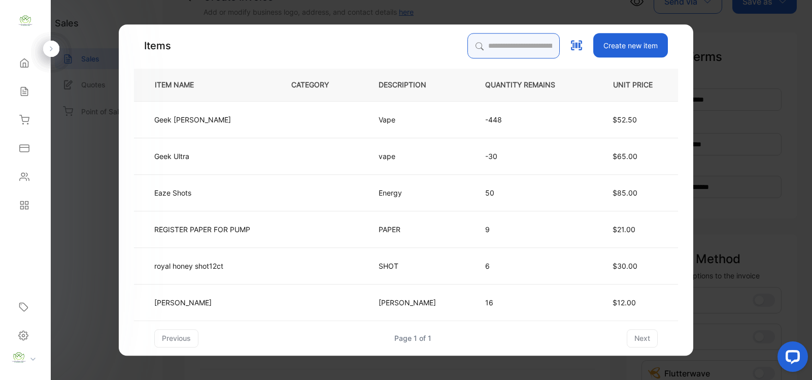
click at [475, 51] on input "search" at bounding box center [513, 45] width 92 height 25
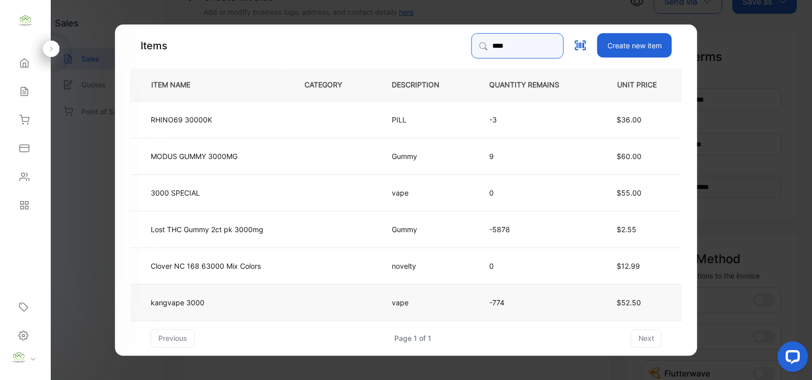
type input "****"
click at [275, 302] on td "kangvape 3000" at bounding box center [208, 301] width 157 height 37
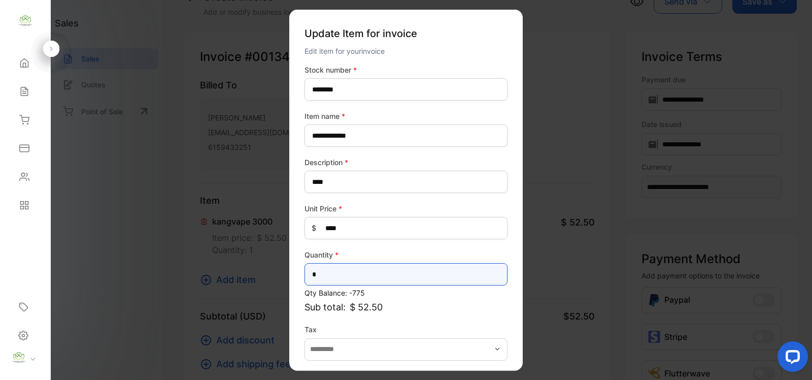
click at [354, 269] on input "*" at bounding box center [405, 274] width 203 height 22
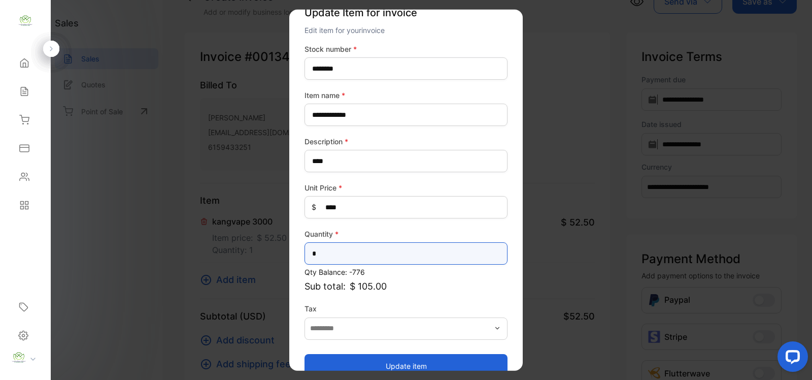
scroll to position [40, 0]
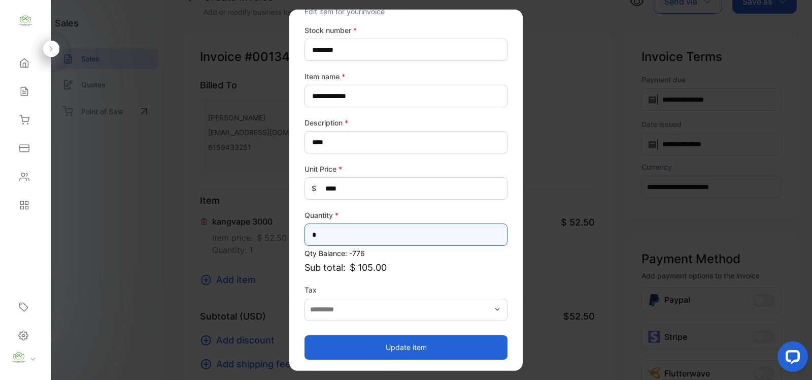
type input "*"
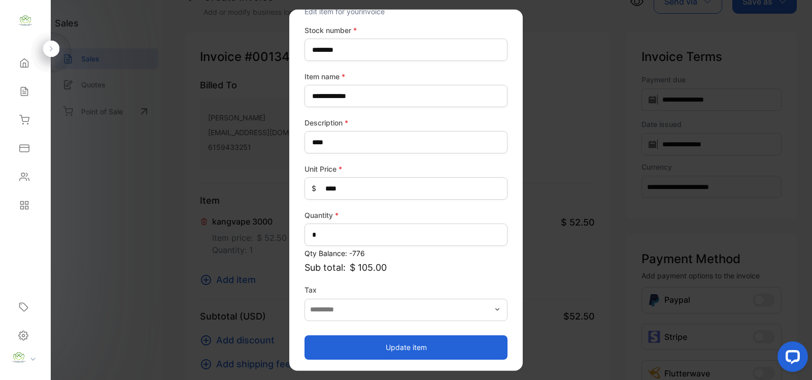
click at [448, 336] on button "Update item" at bounding box center [405, 346] width 203 height 24
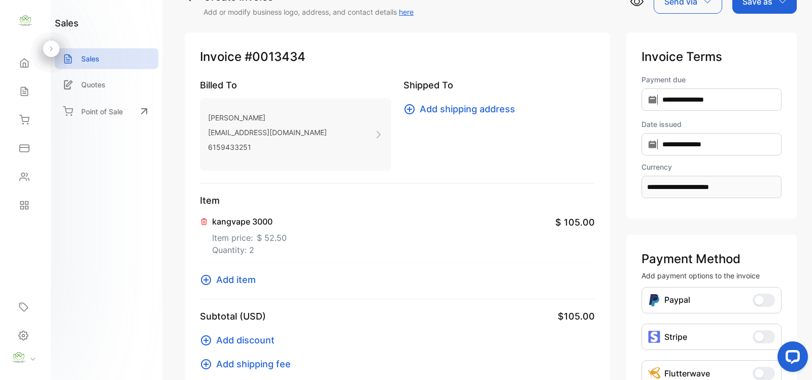
click at [210, 274] on icon at bounding box center [206, 280] width 12 height 12
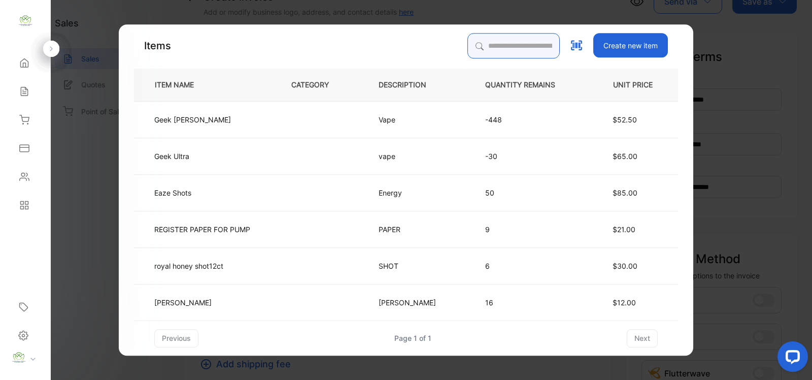
click at [495, 44] on input "search" at bounding box center [513, 45] width 92 height 25
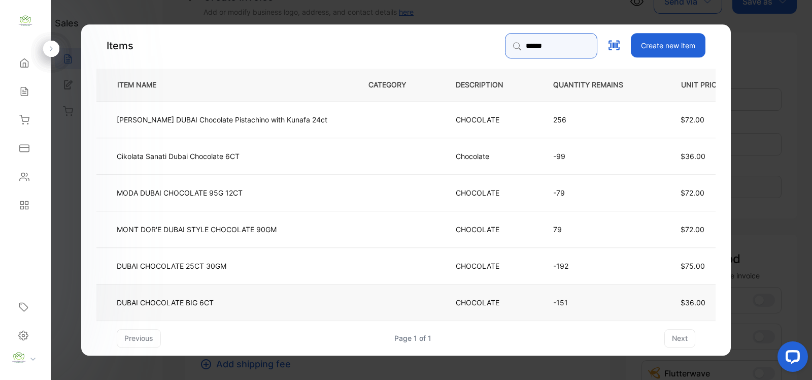
type input "*****"
click at [282, 297] on td "DUBAI CHOCOLATE BIG 6CT" at bounding box center [223, 301] width 255 height 37
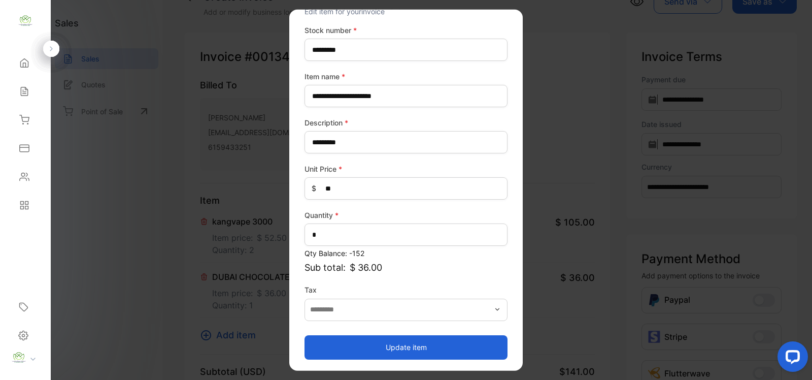
click at [404, 334] on button "Update item" at bounding box center [405, 346] width 203 height 24
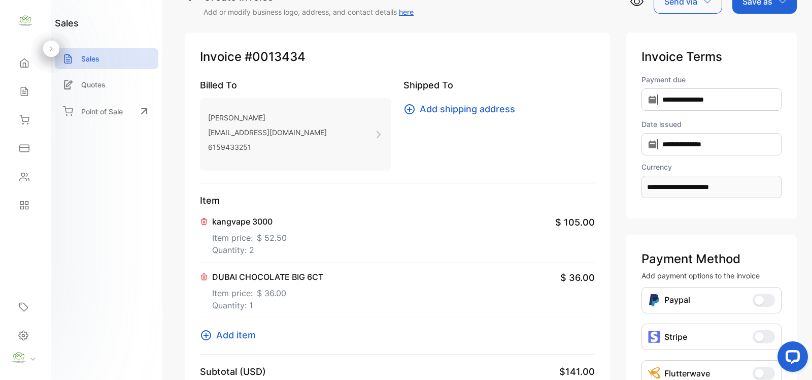
click at [202, 332] on icon at bounding box center [206, 335] width 10 height 10
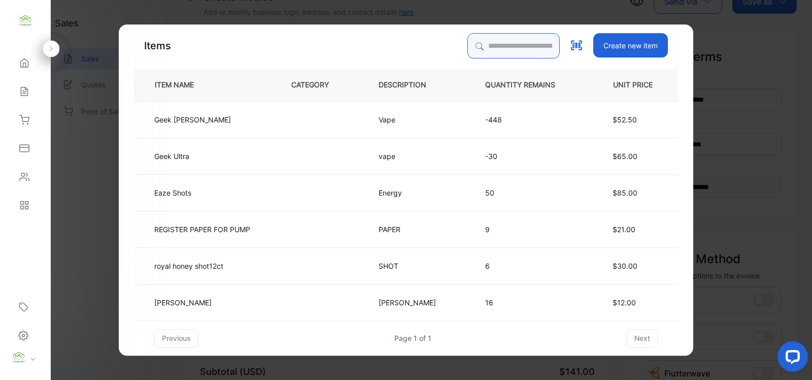
click at [521, 36] on input "search" at bounding box center [513, 45] width 92 height 25
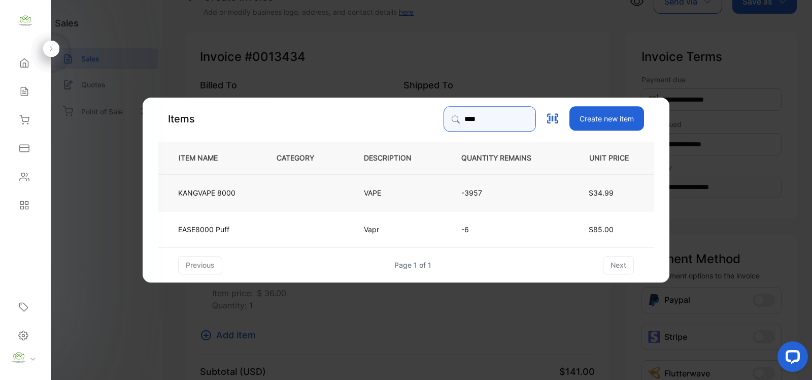
type input "****"
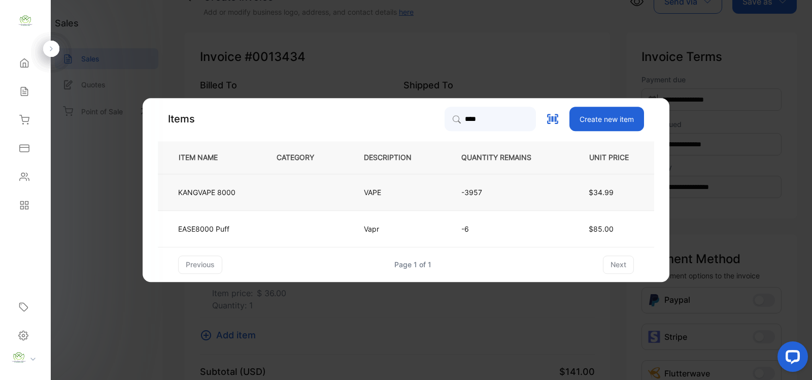
click at [244, 194] on td "KANGVAPE 8000" at bounding box center [209, 192] width 102 height 37
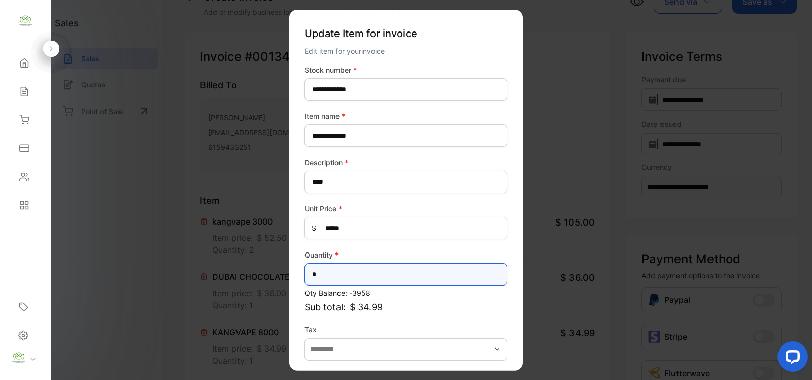
click at [355, 264] on input "*" at bounding box center [405, 274] width 203 height 22
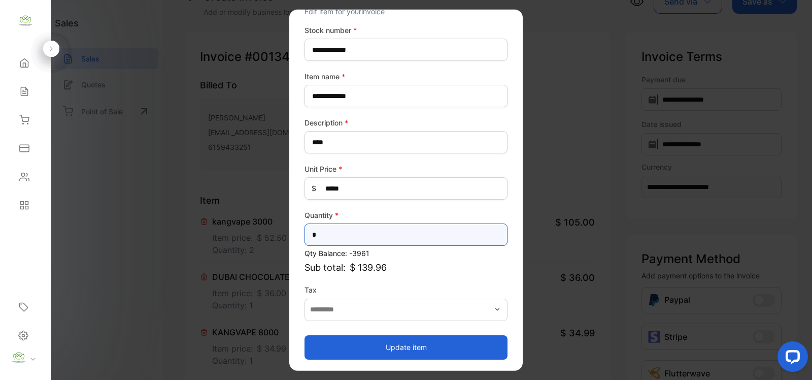
type input "*"
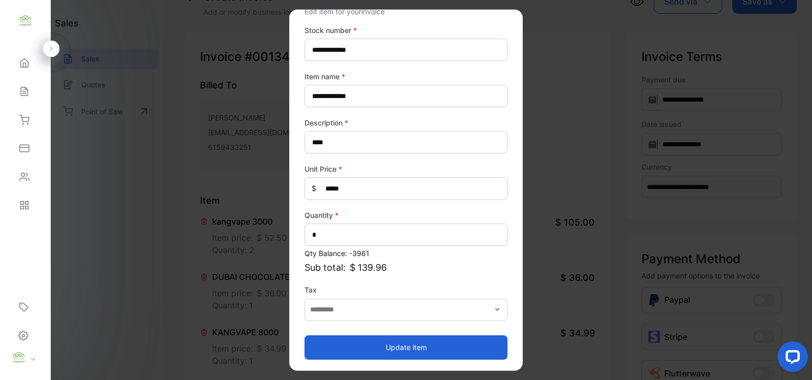
click at [464, 344] on button "Update item" at bounding box center [405, 346] width 203 height 24
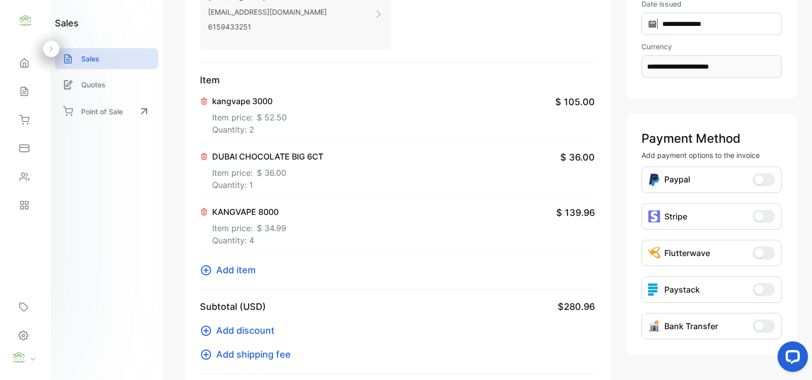
scroll to position [178, 0]
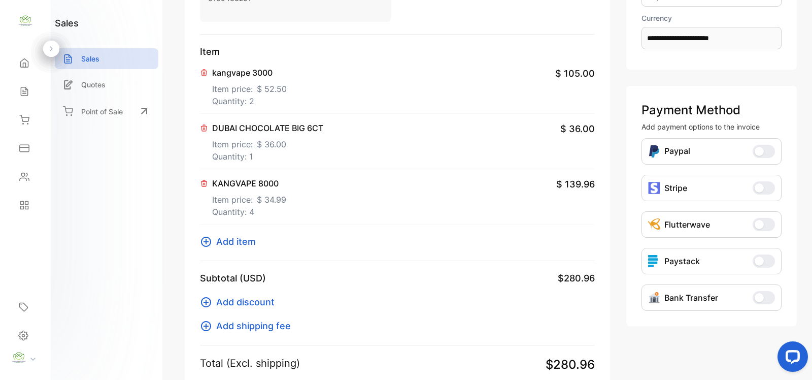
click at [205, 241] on icon at bounding box center [206, 241] width 10 height 10
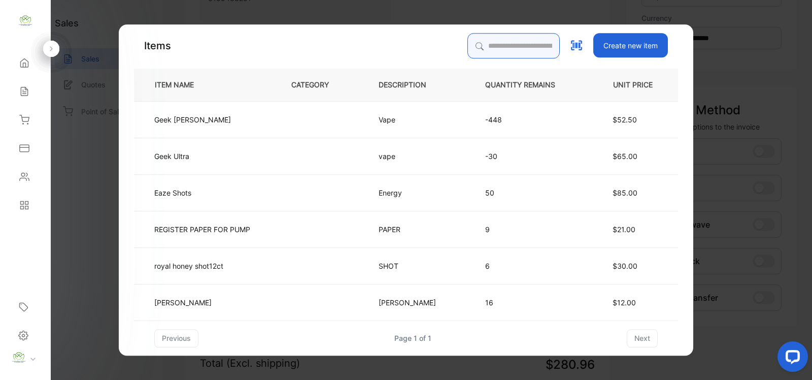
click at [492, 53] on input "search" at bounding box center [513, 45] width 92 height 25
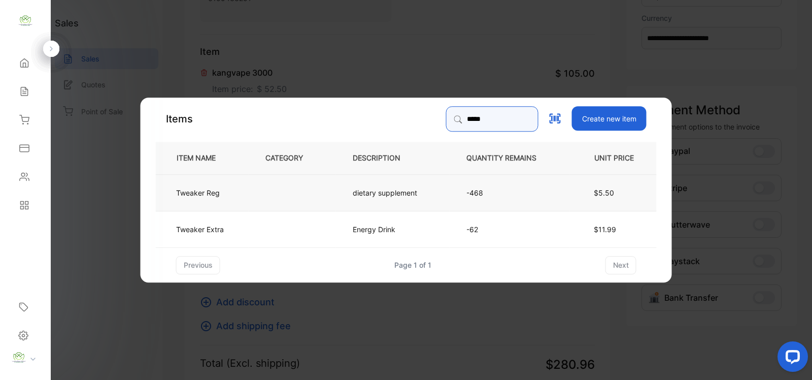
type input "*****"
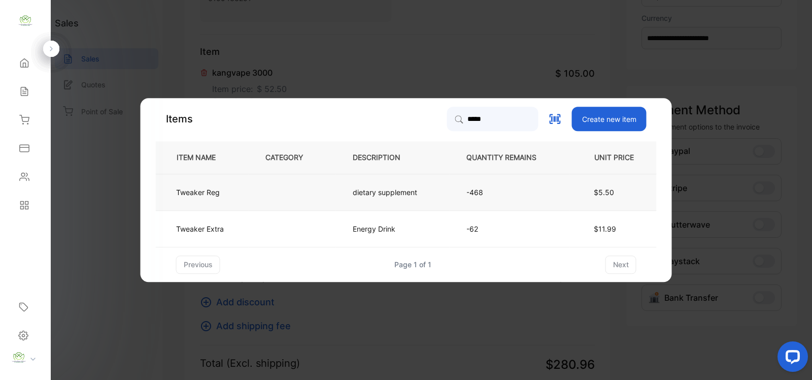
click at [316, 191] on td at bounding box center [292, 192] width 87 height 37
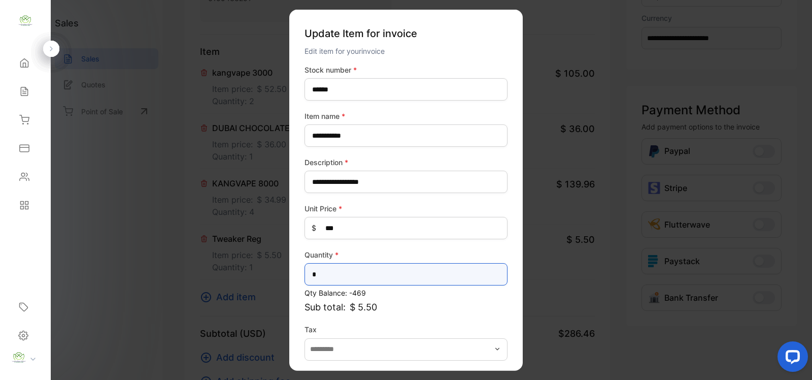
click at [399, 275] on input "*" at bounding box center [405, 274] width 203 height 22
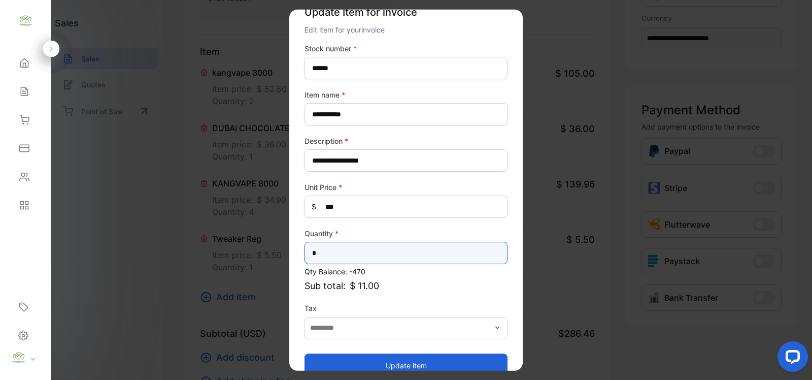
scroll to position [40, 0]
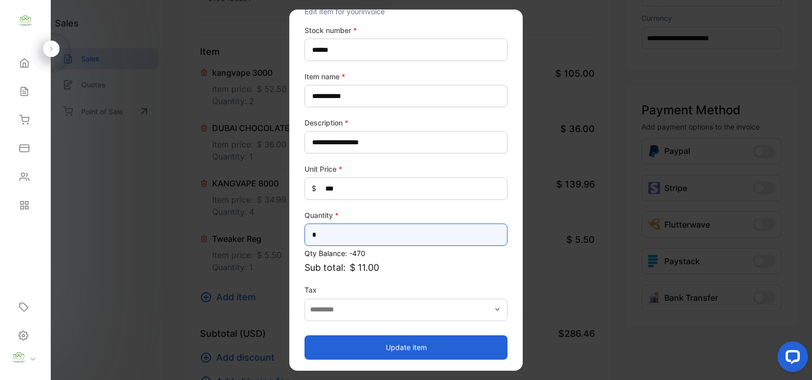
type input "*"
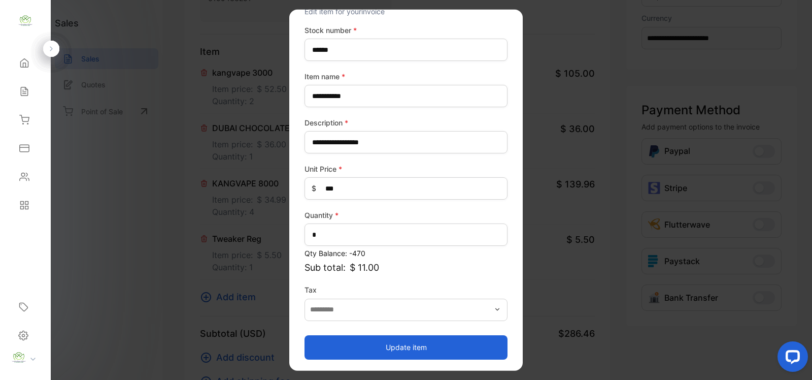
click at [433, 353] on button "Update item" at bounding box center [405, 346] width 203 height 24
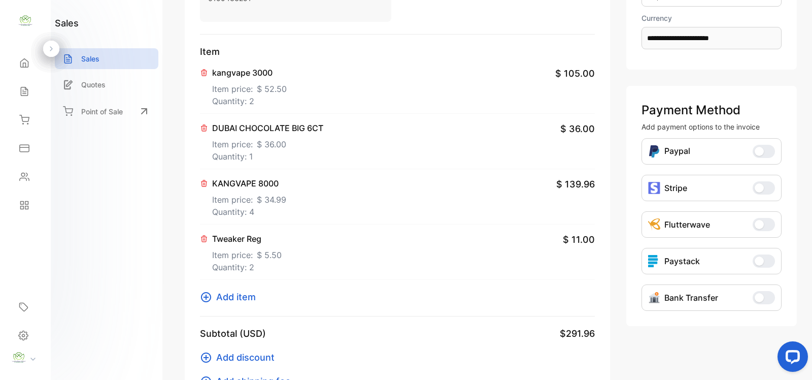
click at [257, 239] on p "Tweaker Reg" at bounding box center [247, 238] width 70 height 12
click at [207, 298] on icon at bounding box center [206, 297] width 12 height 12
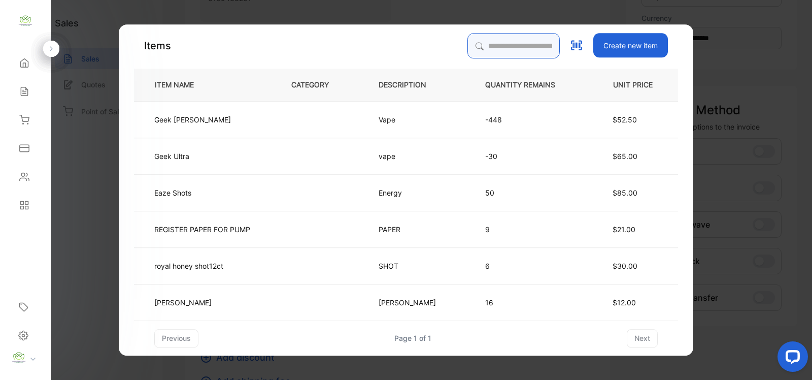
click at [503, 48] on input "search" at bounding box center [513, 45] width 92 height 25
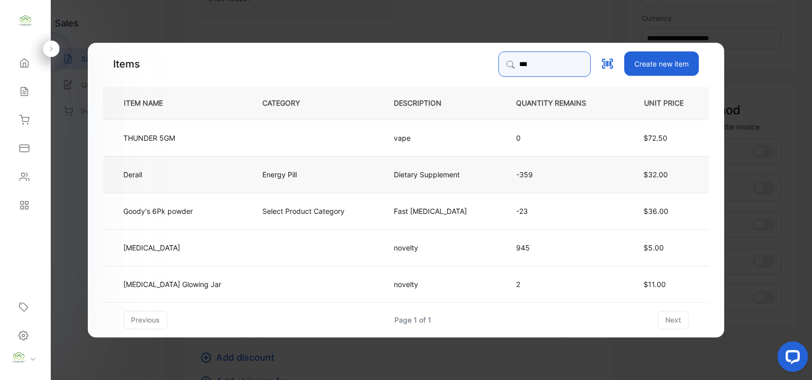
type input "***"
drag, startPoint x: 397, startPoint y: 164, endPoint x: 407, endPoint y: 154, distance: 14.7
click at [407, 154] on tbody "THUNDER 5GM vape 0 $72.50 Derall Energy Pill Dietary Supplement -359 $32.00 Goo…" at bounding box center [406, 210] width 606 height 183
click at [404, 179] on p "Dietary Supplement" at bounding box center [427, 173] width 66 height 11
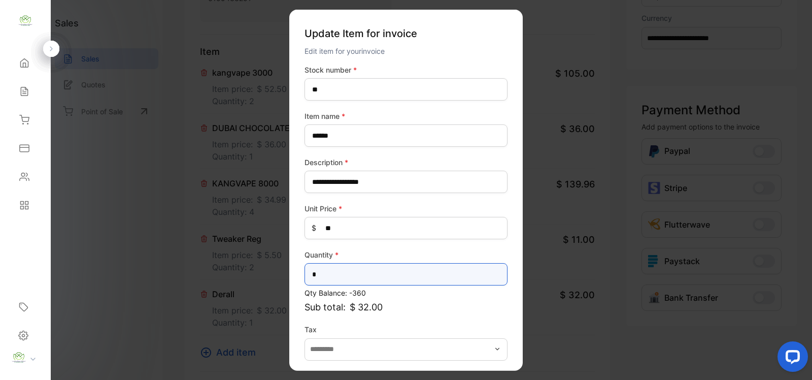
click at [320, 282] on input "*" at bounding box center [405, 274] width 203 height 22
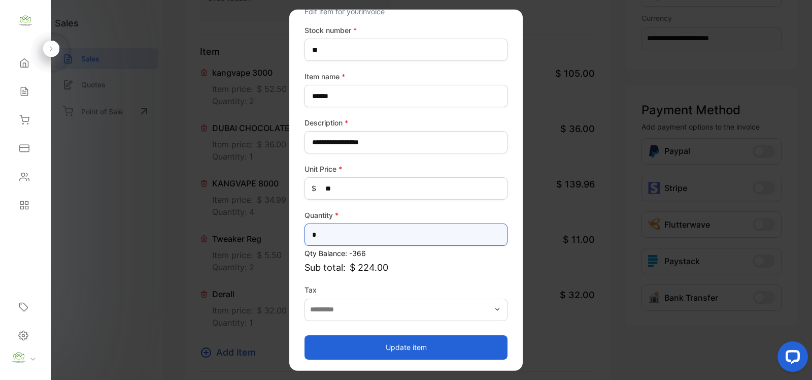
type input "*"
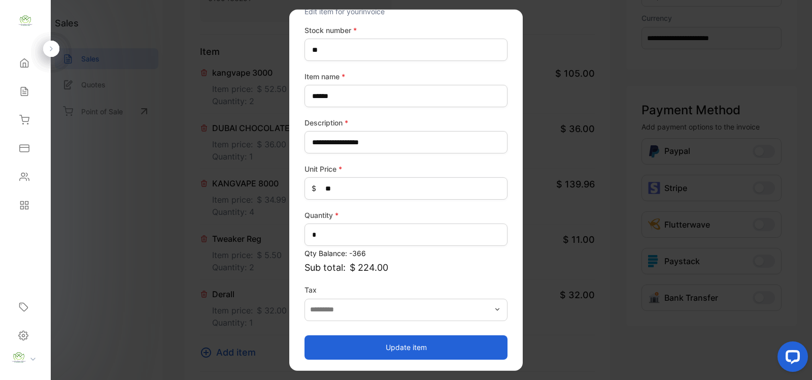
click at [406, 345] on button "Update item" at bounding box center [405, 346] width 203 height 24
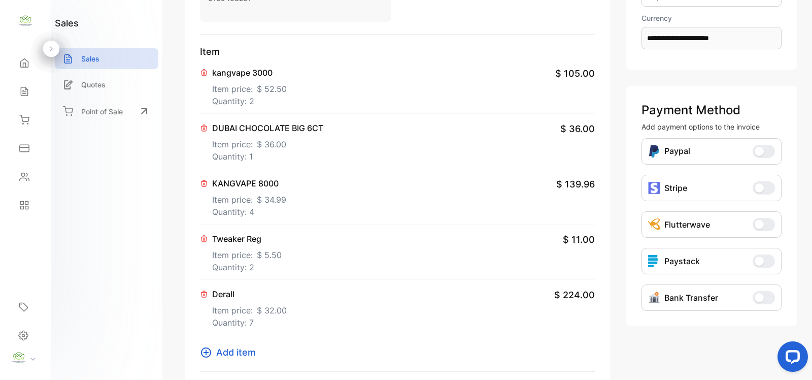
click at [234, 240] on p "Tweaker Reg" at bounding box center [247, 238] width 70 height 12
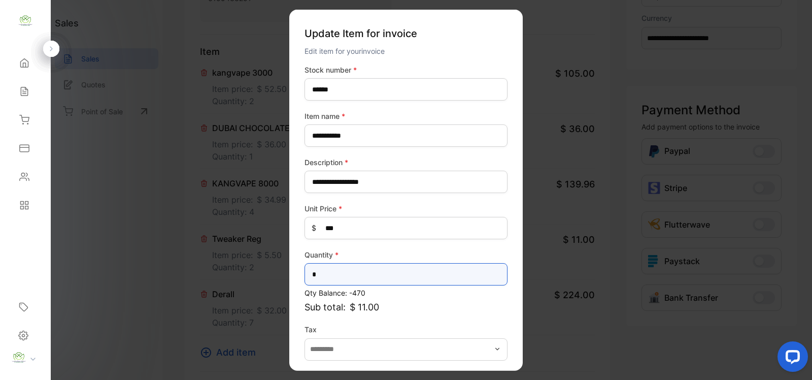
click at [352, 273] on input "*" at bounding box center [405, 274] width 203 height 22
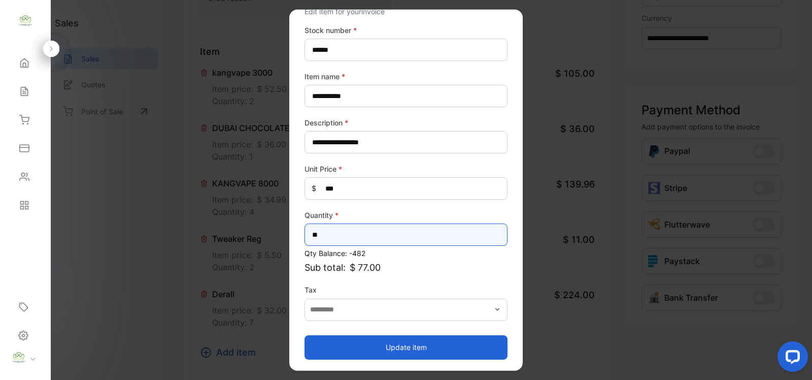
type input "**"
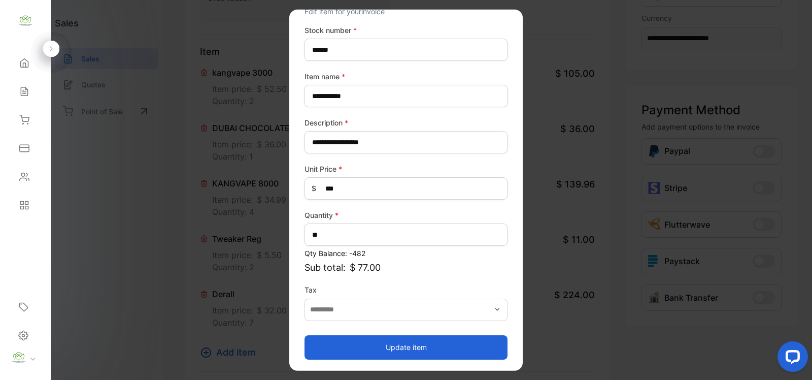
click at [487, 335] on button "Update item" at bounding box center [405, 346] width 203 height 24
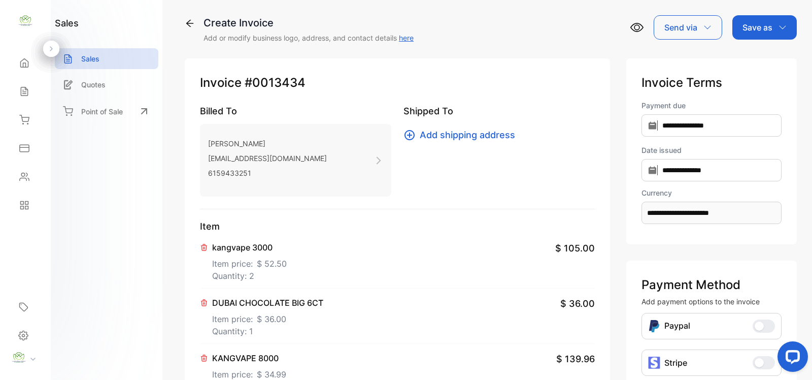
scroll to position [0, 0]
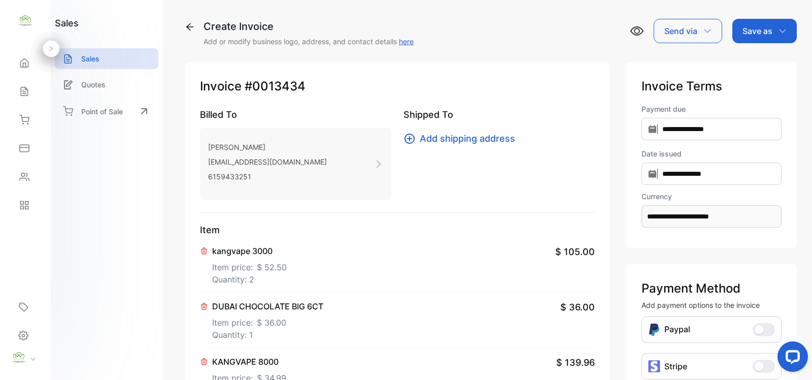
click at [754, 28] on p "Save as" at bounding box center [757, 31] width 30 height 12
click at [748, 59] on div "Invoice" at bounding box center [762, 64] width 58 height 20
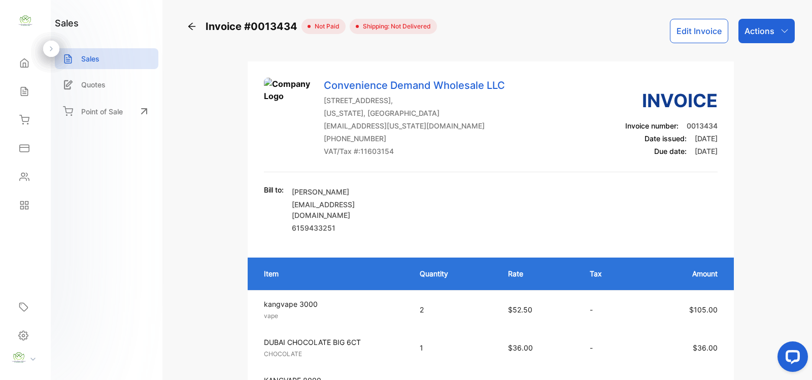
click at [762, 38] on div "Actions" at bounding box center [766, 31] width 56 height 24
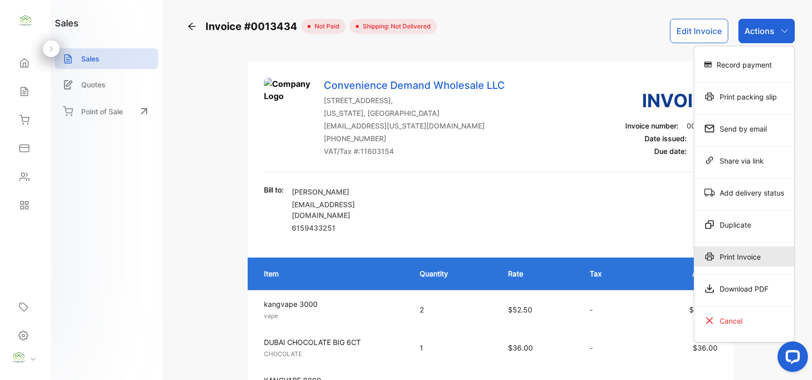
click at [745, 258] on div "Print Invoice" at bounding box center [744, 256] width 100 height 20
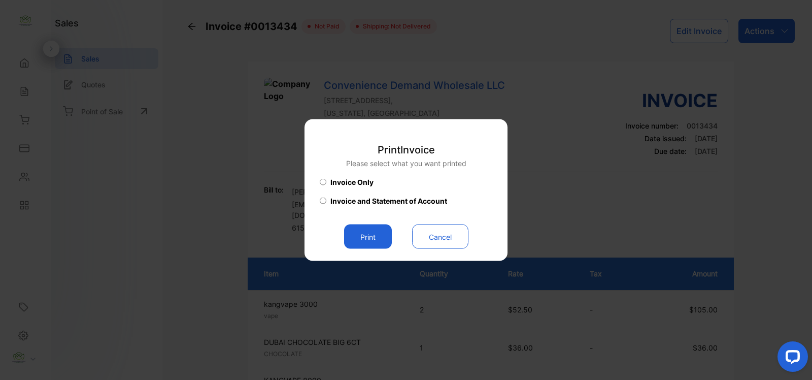
click at [388, 234] on button "Print" at bounding box center [368, 236] width 48 height 24
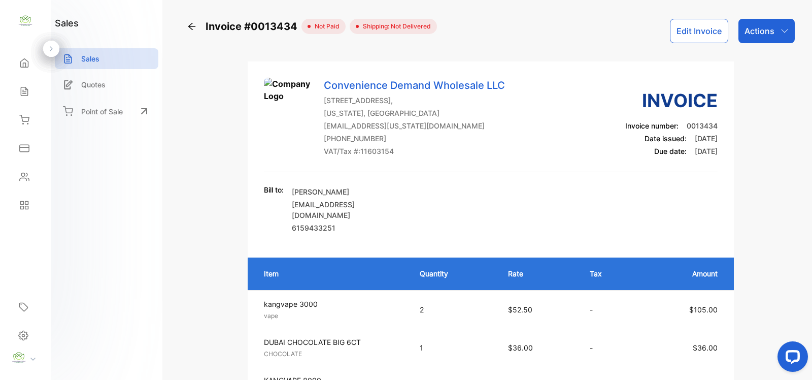
click at [754, 27] on p "Actions" at bounding box center [759, 31] width 30 height 12
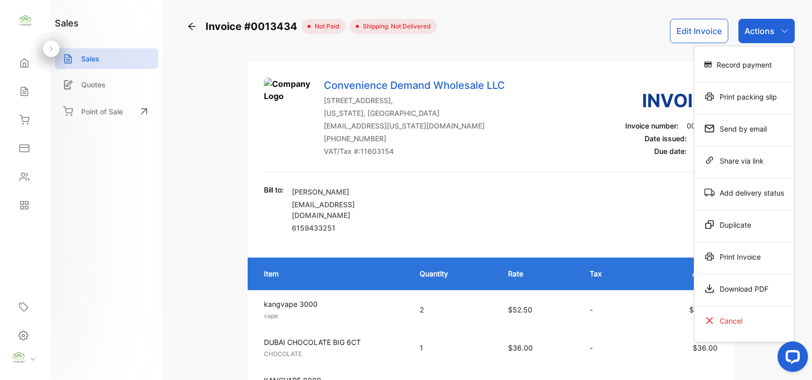
click at [743, 260] on div "Print Invoice" at bounding box center [744, 256] width 100 height 20
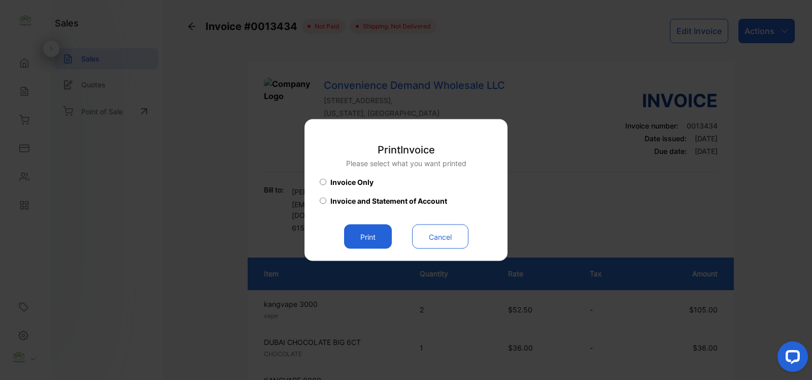
click at [437, 232] on button "Cancel" at bounding box center [440, 236] width 56 height 24
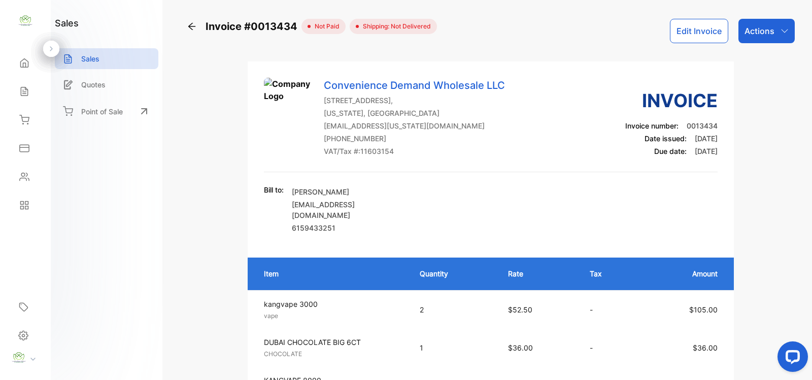
click at [772, 25] on div "Actions" at bounding box center [766, 31] width 56 height 24
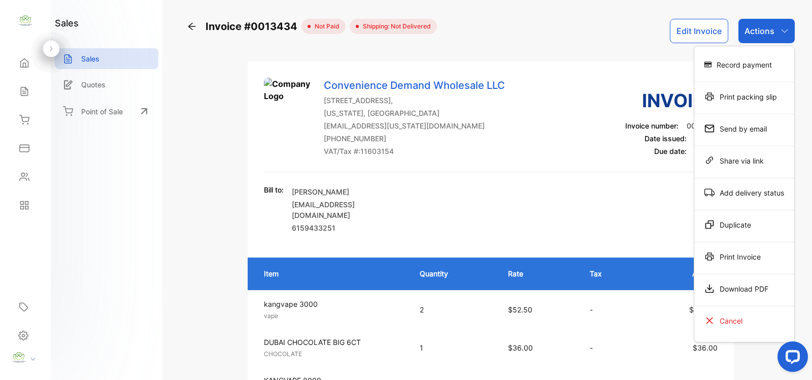
click at [750, 57] on div "Record payment" at bounding box center [744, 64] width 100 height 20
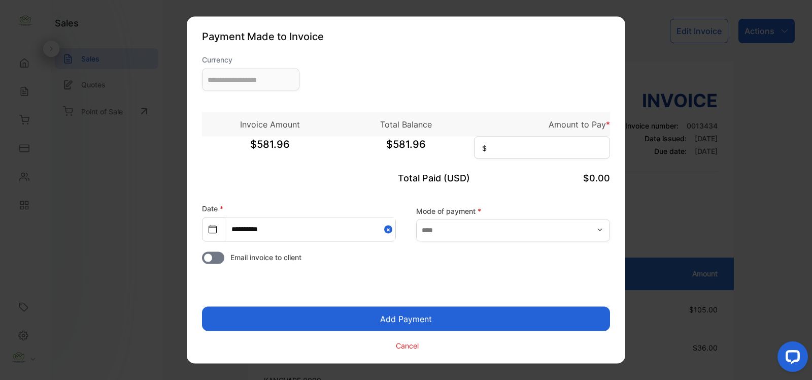
type input "**********"
click at [538, 141] on input at bounding box center [542, 148] width 136 height 22
type input "******"
click at [510, 224] on input "text" at bounding box center [513, 230] width 194 height 22
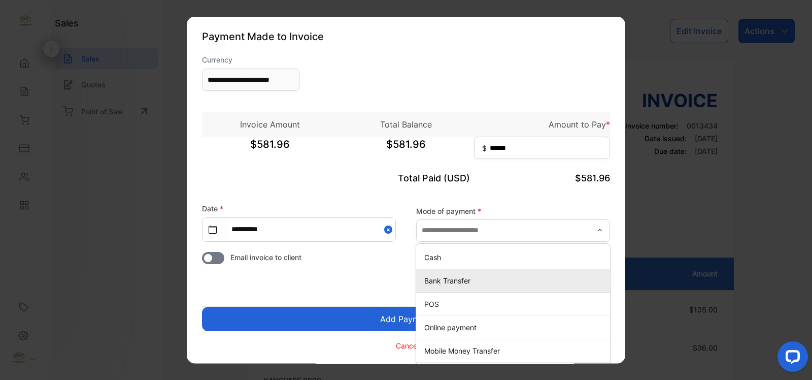
click at [503, 278] on p "Bank Transfer" at bounding box center [515, 280] width 182 height 11
type input "**********"
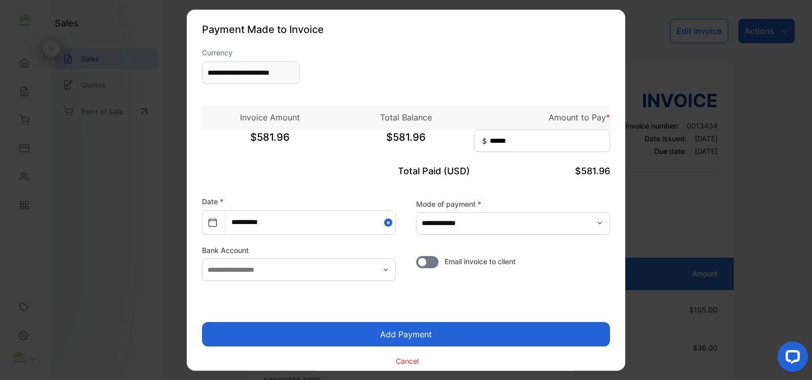
click at [418, 325] on button "Add Payment" at bounding box center [406, 334] width 408 height 24
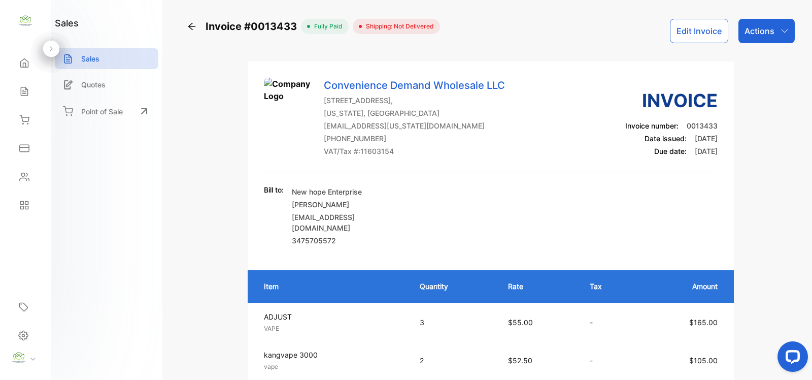
click at [766, 29] on p "Actions" at bounding box center [759, 31] width 30 height 12
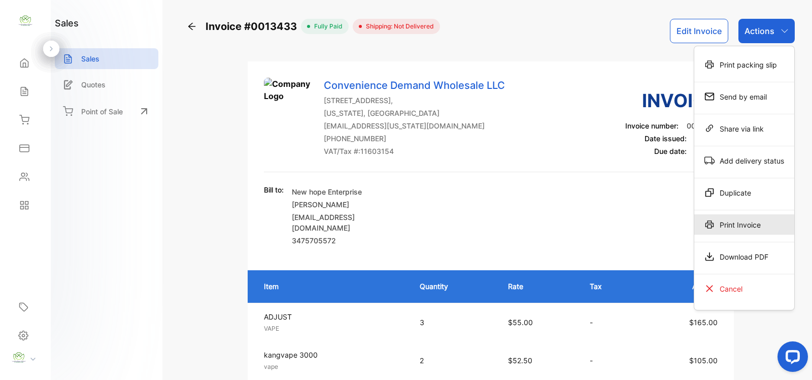
click at [737, 219] on div "Print Invoice" at bounding box center [744, 224] width 100 height 20
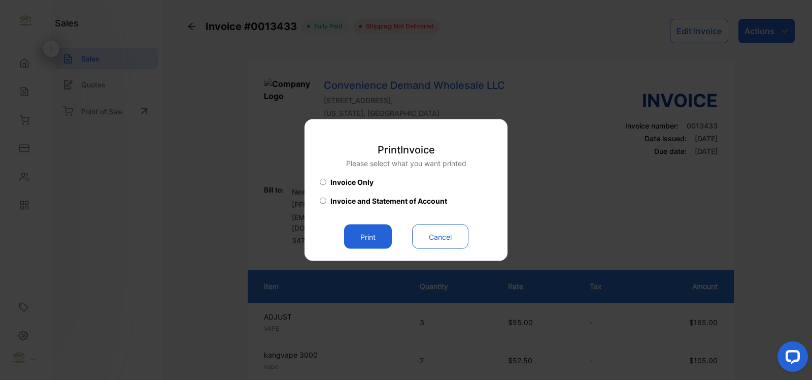
click at [382, 231] on button "Print" at bounding box center [368, 236] width 48 height 24
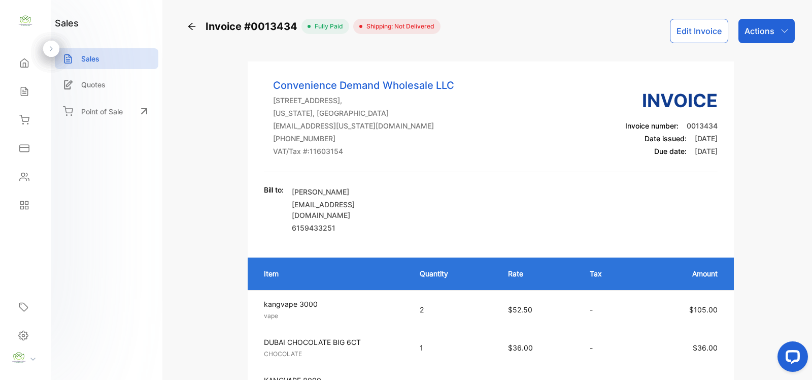
click at [772, 32] on div "Actions" at bounding box center [766, 31] width 56 height 24
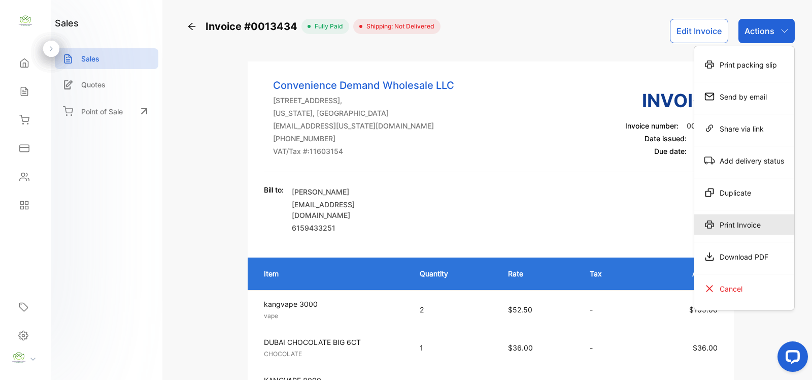
click at [742, 226] on div "Print Invoice" at bounding box center [744, 224] width 100 height 20
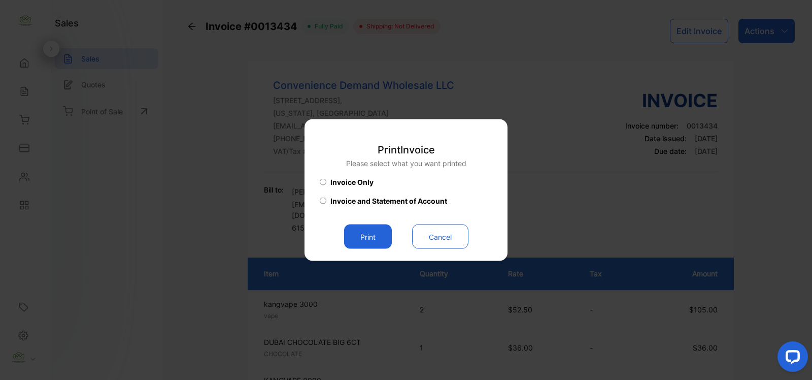
click at [366, 234] on button "Print" at bounding box center [368, 236] width 48 height 24
